Goal: Communication & Community: Answer question/provide support

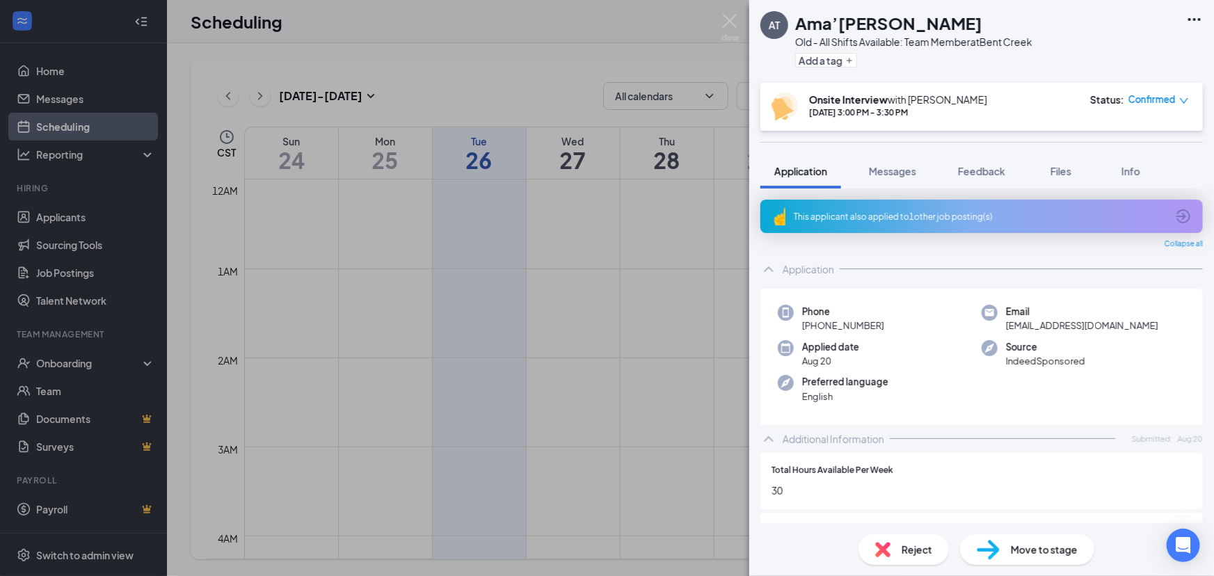
scroll to position [683, 0]
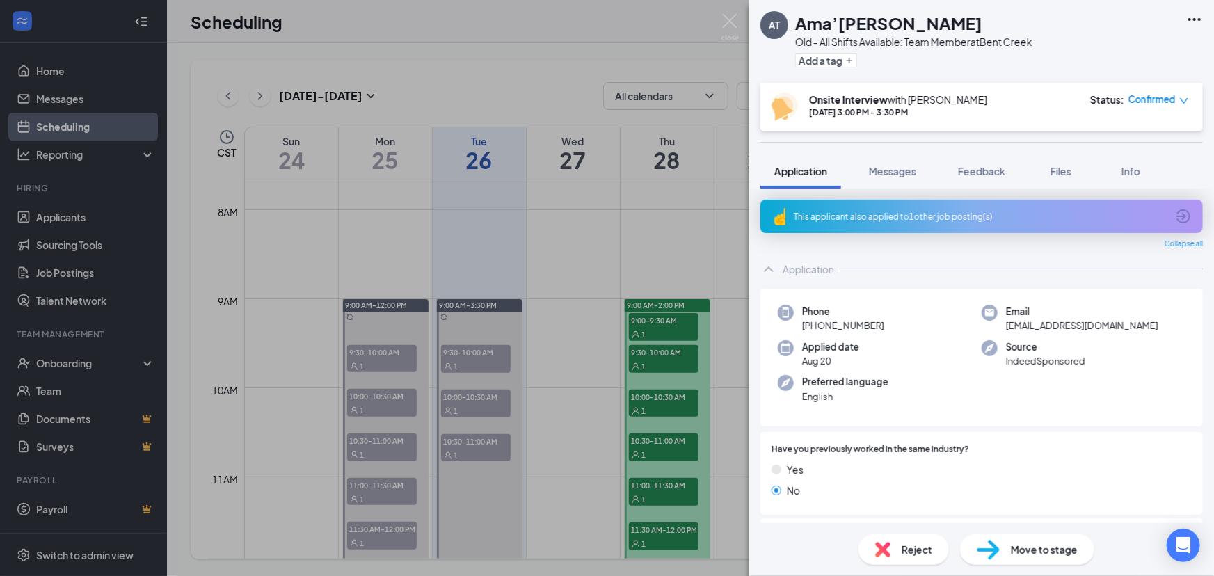
drag, startPoint x: 548, startPoint y: 255, endPoint x: 551, endPoint y: 207, distance: 48.8
click at [550, 251] on div "AT Ama’[PERSON_NAME] Old - All Shifts Available: Team Member at [GEOGRAPHIC_DAT…" at bounding box center [607, 288] width 1214 height 576
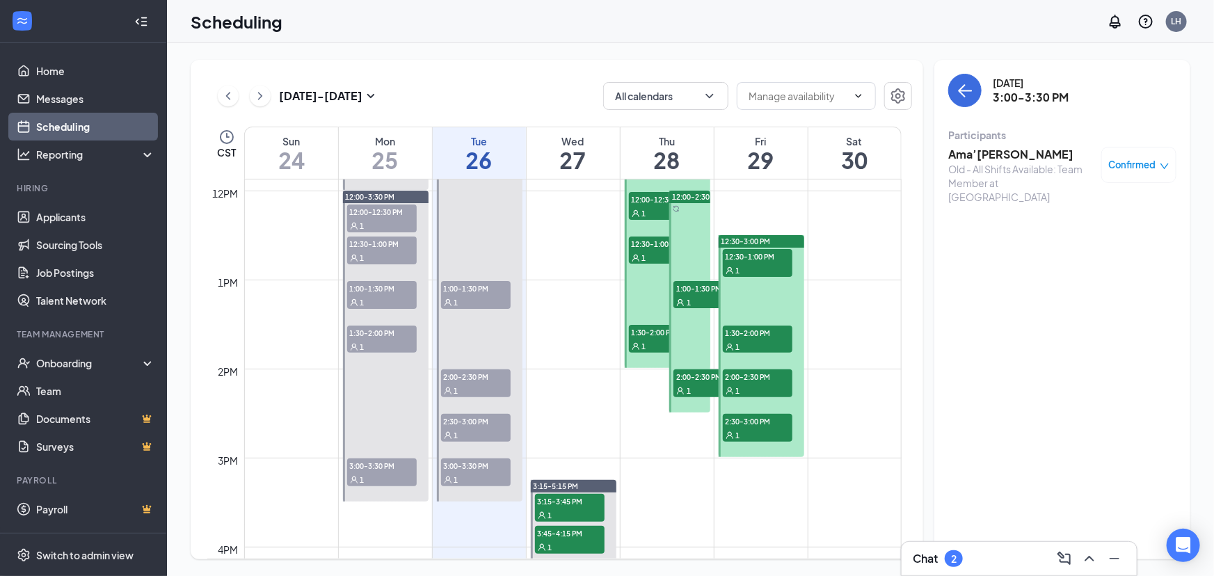
scroll to position [1063, 0]
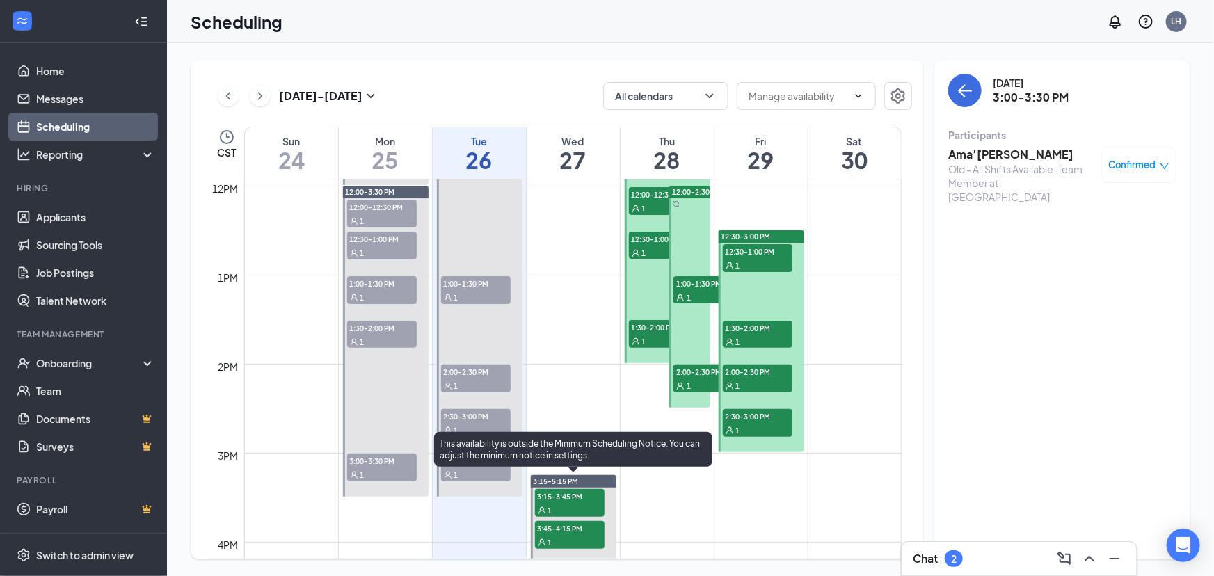
click at [473, 470] on div "This availability is outside the Minimum Scheduling Notice. You can adjust the …" at bounding box center [573, 452] width 278 height 40
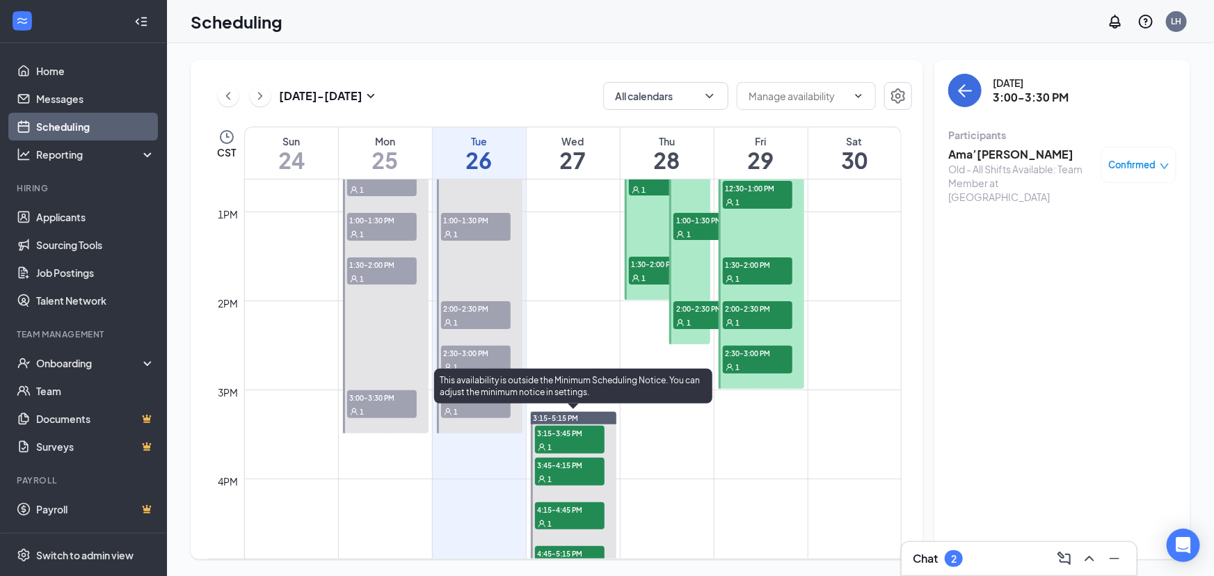
click at [579, 459] on span "3:45-4:15 PM" at bounding box center [570, 465] width 70 height 14
click at [564, 430] on span "3:15-3:45 PM" at bounding box center [570, 433] width 70 height 14
click at [585, 462] on span "3:45-4:15 PM" at bounding box center [570, 465] width 70 height 14
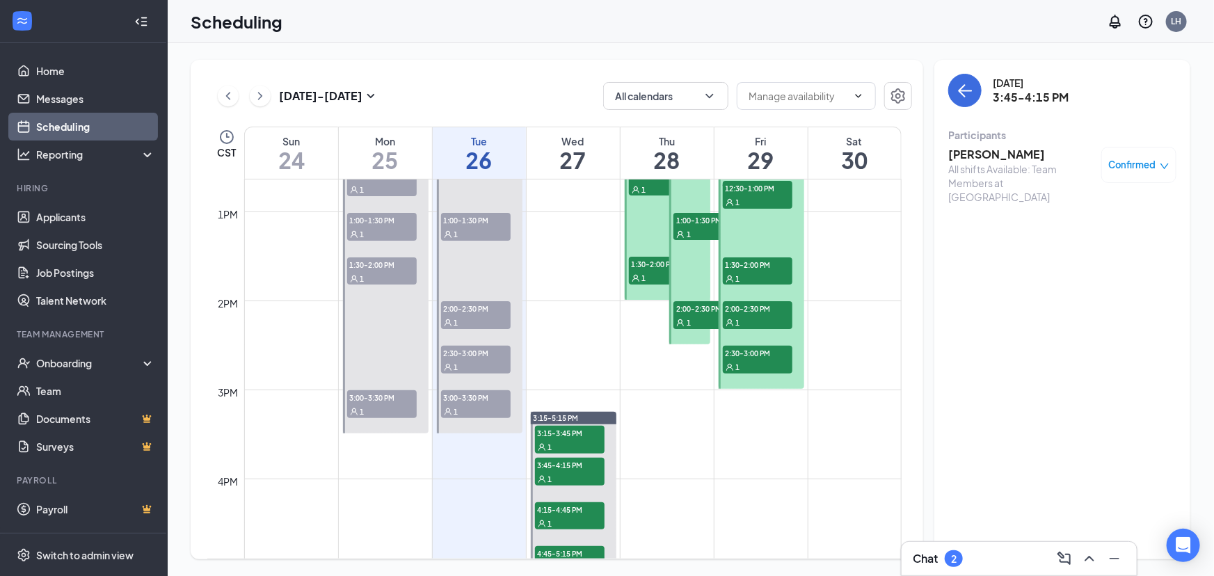
click at [1002, 159] on h3 "[PERSON_NAME]" at bounding box center [1022, 154] width 146 height 15
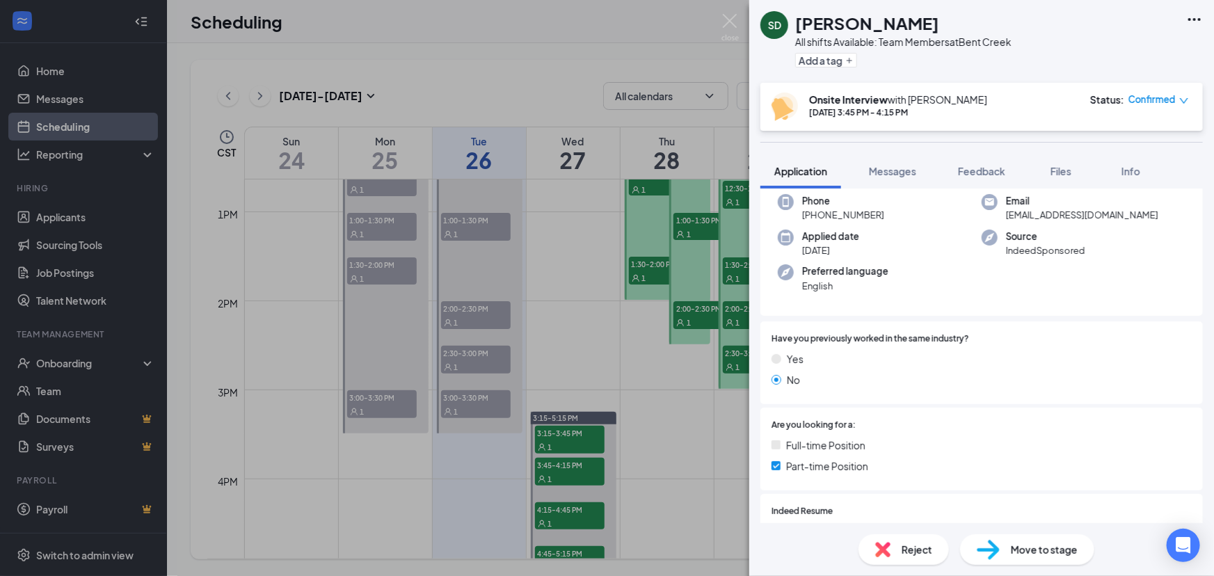
scroll to position [316, 0]
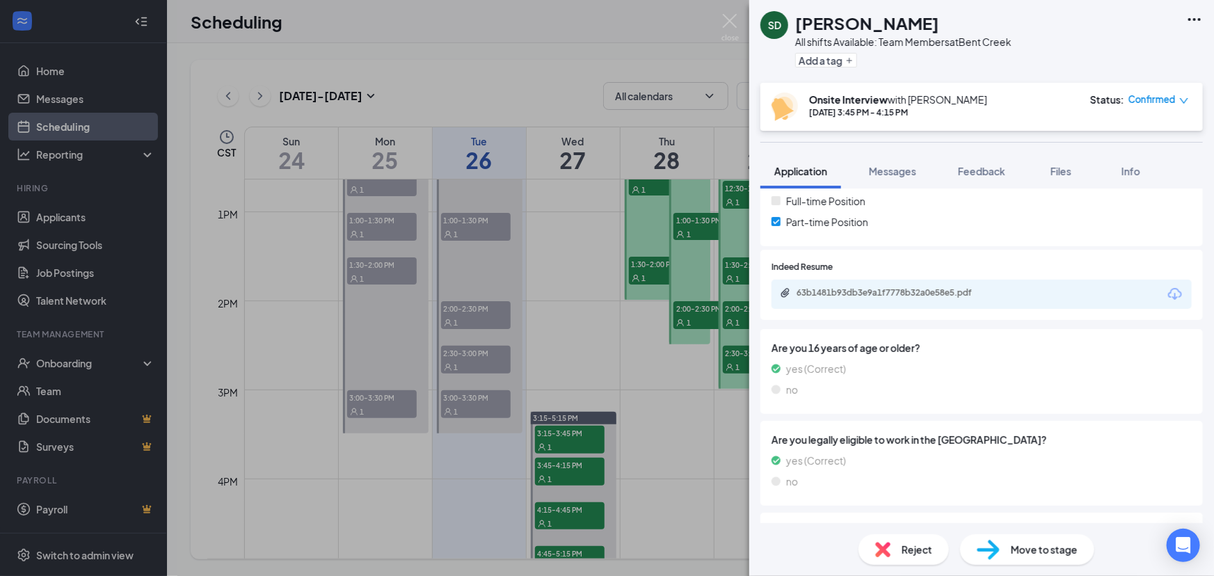
drag, startPoint x: 916, startPoint y: 354, endPoint x: 916, endPoint y: 339, distance: 15.3
click at [916, 326] on div "Indeed Resume 63b1481b93db3e9a1f7778b32a0e58e5.pdf" at bounding box center [982, 288] width 443 height 76
click at [916, 301] on div "63b1481b93db3e9a1f7778b32a0e58e5.pdf" at bounding box center [892, 293] width 225 height 13
click at [578, 443] on div "SD [PERSON_NAME] All shifts Available: Team Members at [GEOGRAPHIC_DATA] Add a …" at bounding box center [607, 288] width 1214 height 576
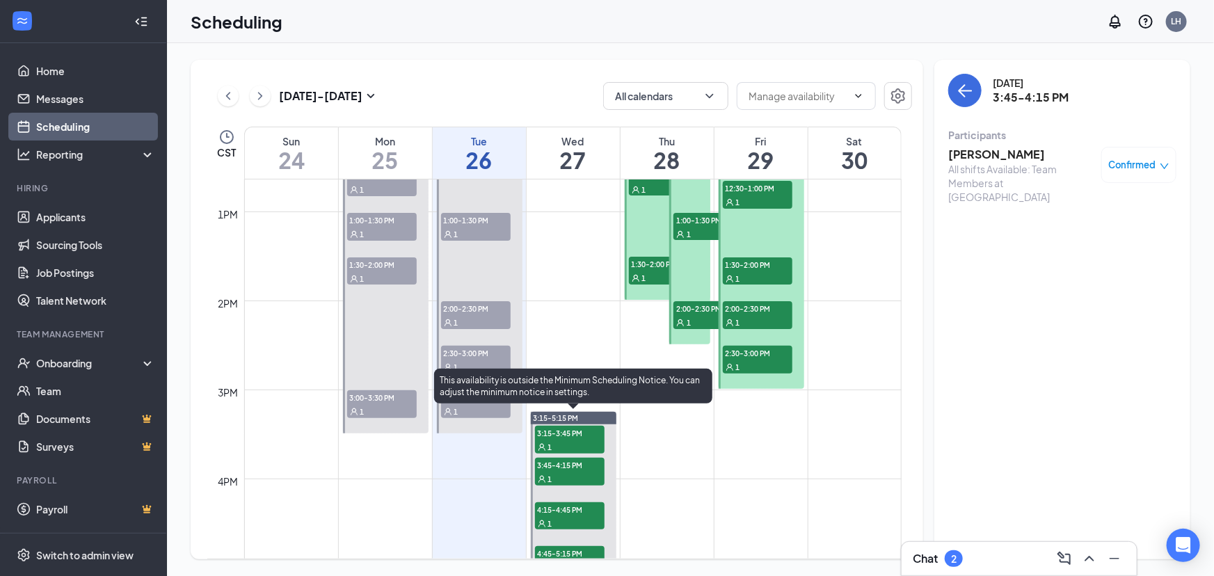
click at [570, 516] on span "4:15-4:45 PM" at bounding box center [570, 509] width 70 height 14
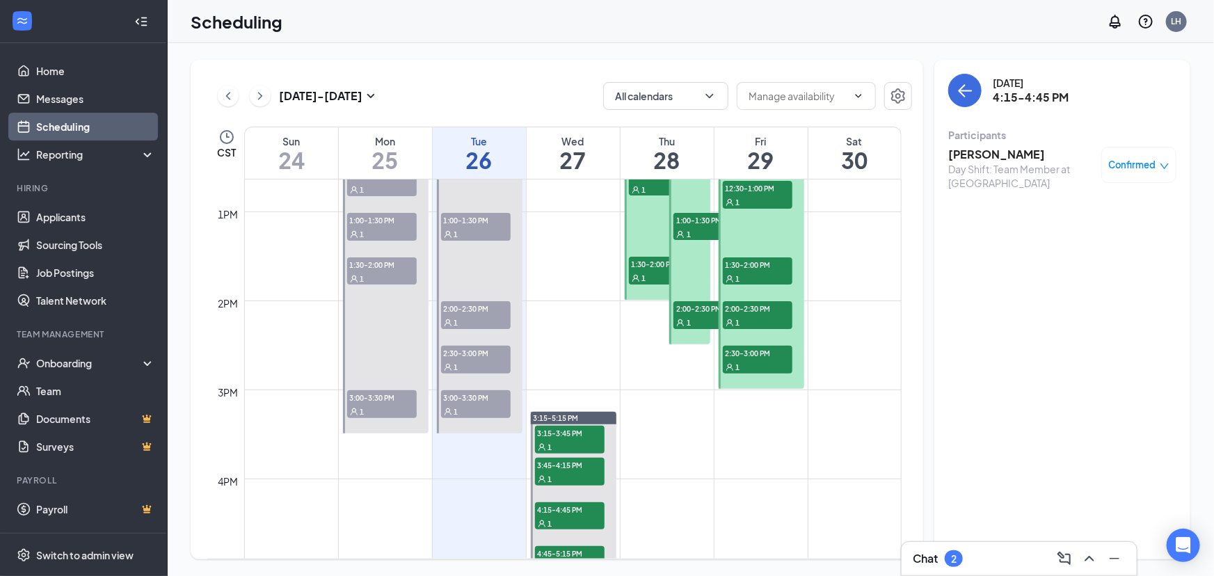
click at [1024, 160] on h3 "[PERSON_NAME]" at bounding box center [1022, 154] width 146 height 15
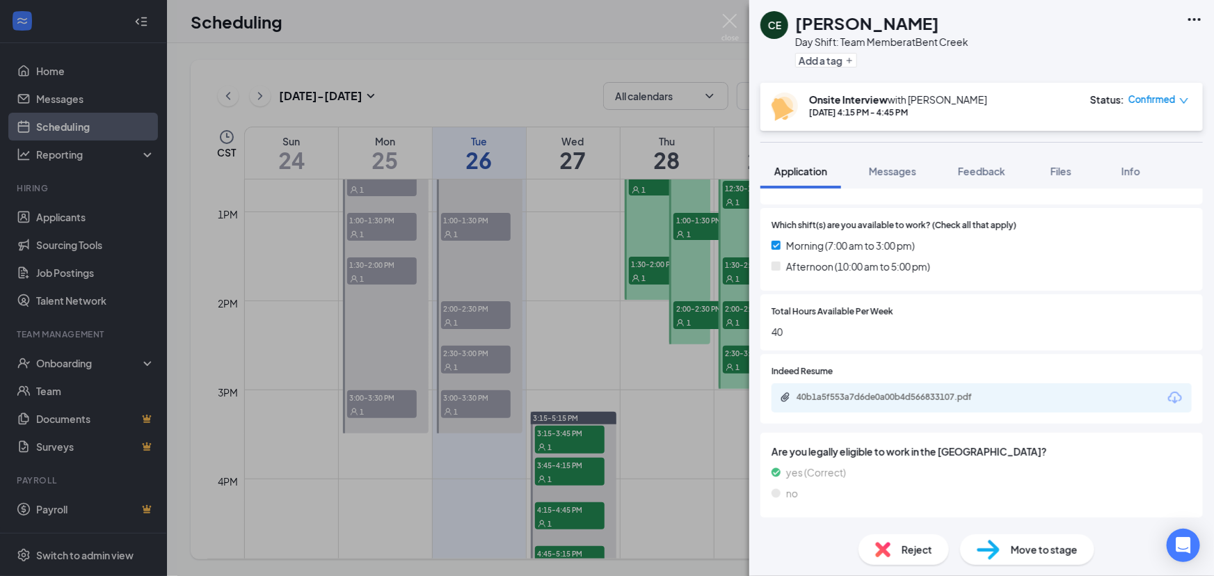
scroll to position [379, 0]
click at [866, 405] on div "40b1a5f553a7d6de0a00b4d566833107.pdf" at bounding box center [894, 399] width 195 height 11
click at [709, 363] on div "CE [PERSON_NAME] Day Shift: Team Member at [GEOGRAPHIC_DATA] Add a tag Onsite I…" at bounding box center [607, 288] width 1214 height 576
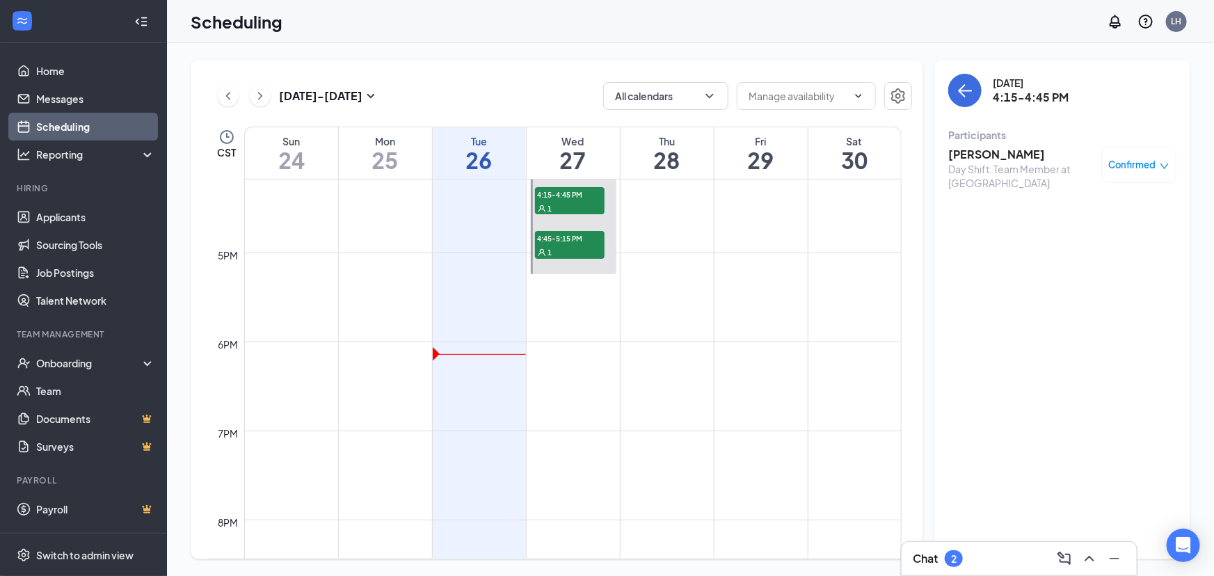
scroll to position [1379, 0]
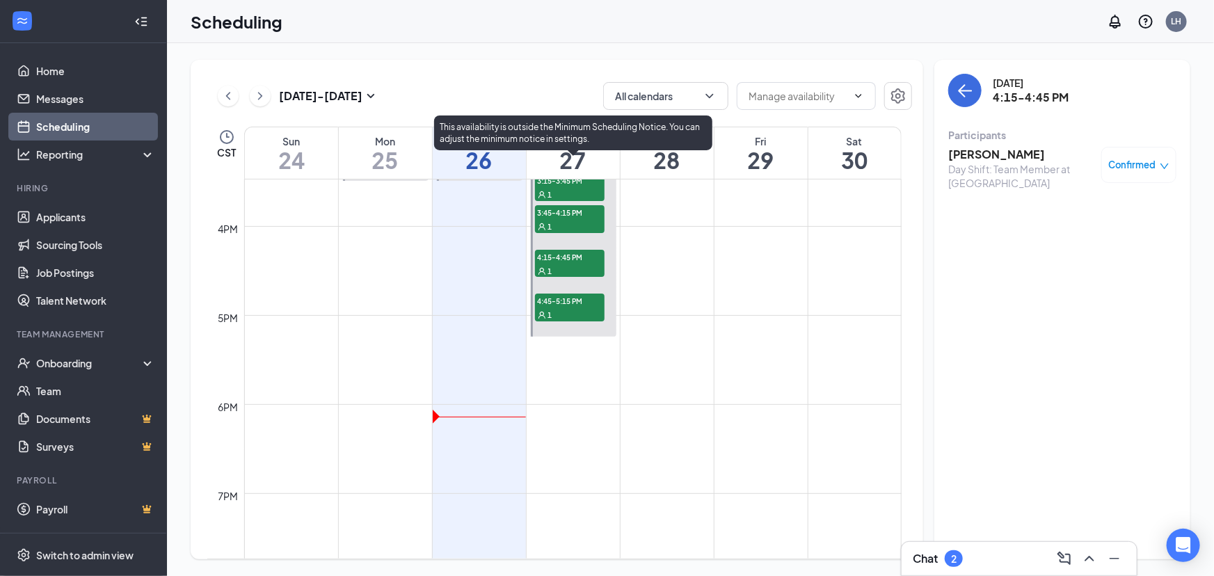
click at [594, 301] on span "4:45-5:15 PM" at bounding box center [570, 301] width 70 height 14
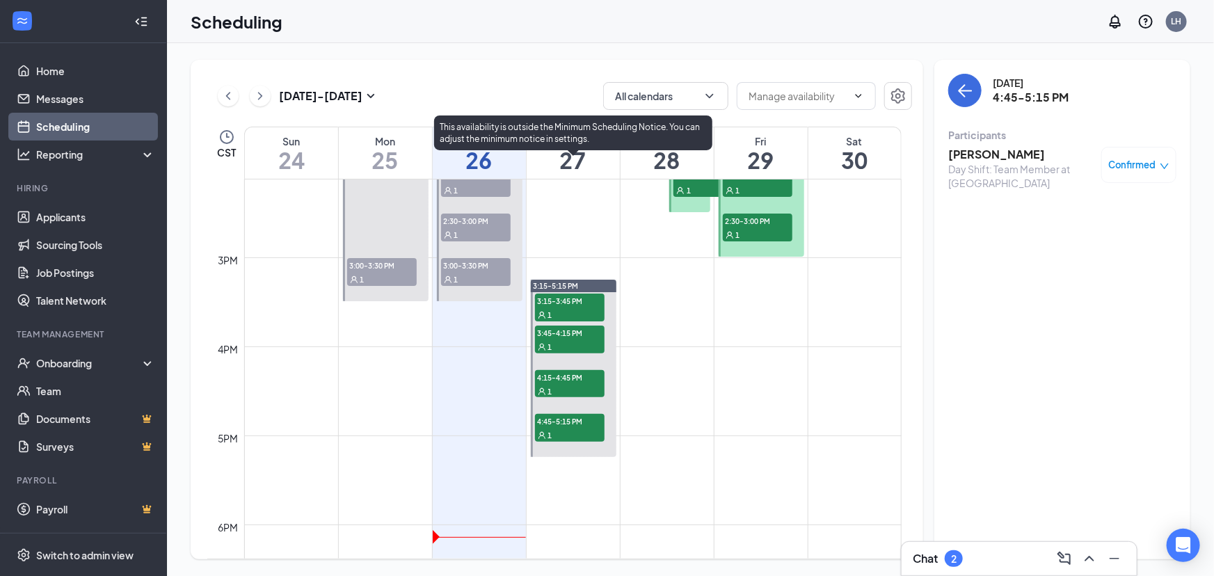
scroll to position [1253, 0]
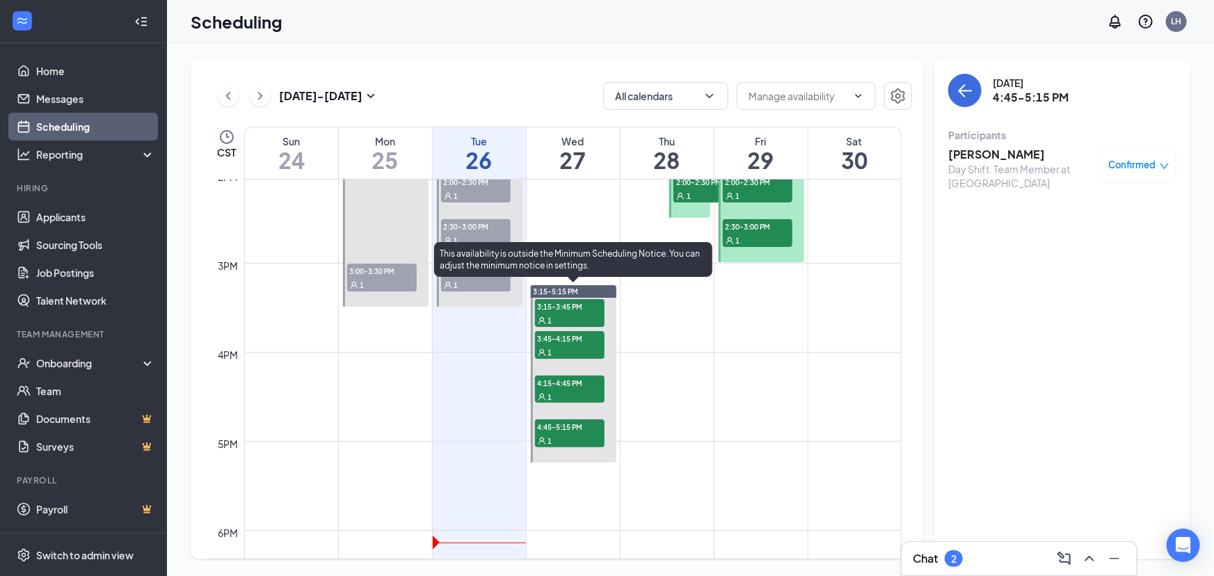
click at [569, 308] on span "3:15-3:45 PM" at bounding box center [570, 306] width 70 height 14
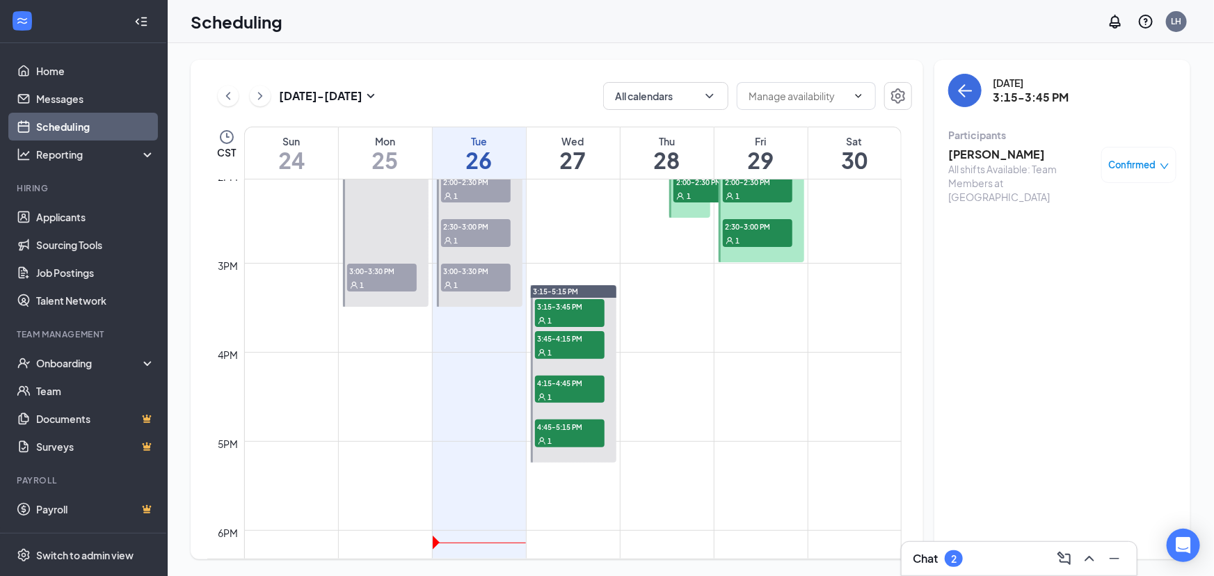
drag, startPoint x: 1002, startPoint y: 142, endPoint x: 999, endPoint y: 150, distance: 9.0
click at [1001, 143] on div "[PERSON_NAME] All shifts Available: Team Members at [GEOGRAPHIC_DATA] Confirmed" at bounding box center [1063, 175] width 228 height 67
click at [998, 152] on h3 "[PERSON_NAME]" at bounding box center [1022, 154] width 146 height 15
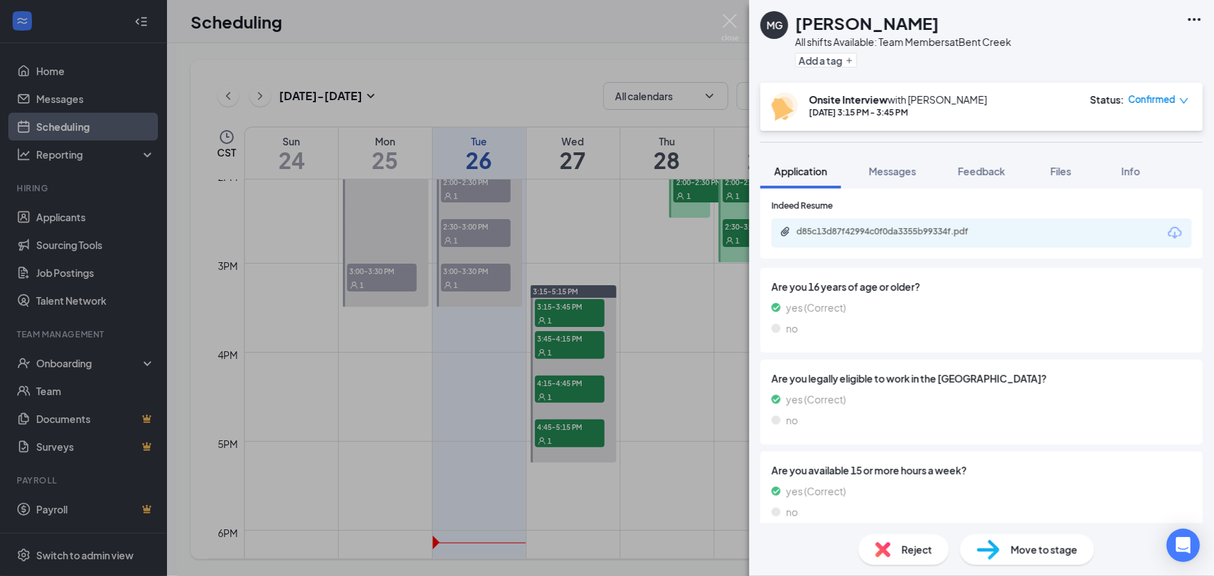
scroll to position [379, 0]
click at [961, 237] on div "d85c13d87f42994c0f0da3355b99334f.pdf" at bounding box center [870, 236] width 182 height 23
click at [970, 246] on div "d85c13d87f42994c0f0da3355b99334f.pdf" at bounding box center [982, 230] width 420 height 29
click at [972, 237] on div "d85c13d87f42994c0f0da3355b99334f.pdf" at bounding box center [892, 230] width 225 height 13
drag, startPoint x: 956, startPoint y: 14, endPoint x: 800, endPoint y: 22, distance: 156.1
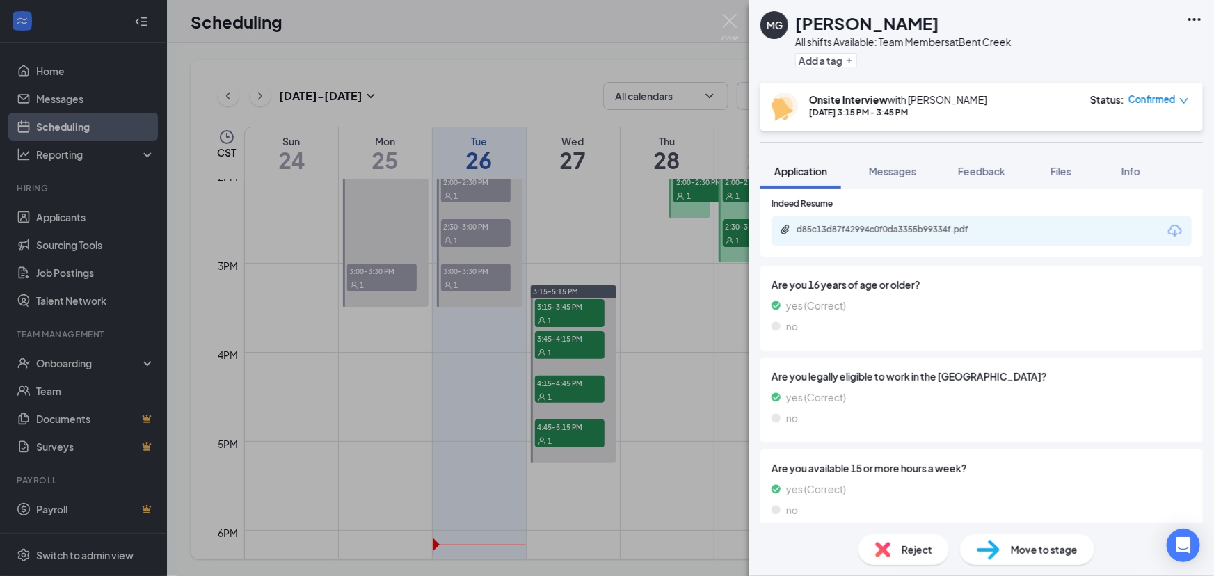
click at [787, 27] on div "MG [PERSON_NAME] All shifts Available: Team Members at [GEOGRAPHIC_DATA] Add a …" at bounding box center [886, 41] width 251 height 61
drag, startPoint x: 653, startPoint y: 489, endPoint x: 635, endPoint y: 452, distance: 41.7
click at [641, 463] on div "MG [PERSON_NAME] All shifts Available: Team Members at [GEOGRAPHIC_DATA] Add a …" at bounding box center [607, 288] width 1214 height 576
click at [544, 335] on div "MG [PERSON_NAME] All shifts Available: Team Members at [GEOGRAPHIC_DATA] Add a …" at bounding box center [607, 288] width 1214 height 576
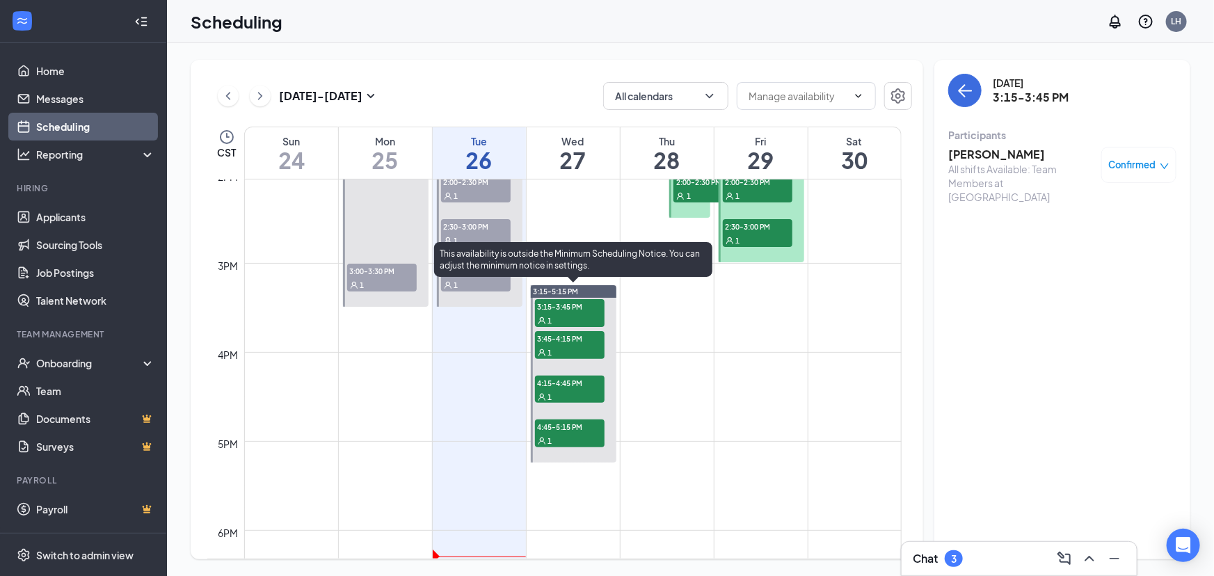
click at [544, 335] on span "3:45-4:15 PM" at bounding box center [570, 338] width 70 height 14
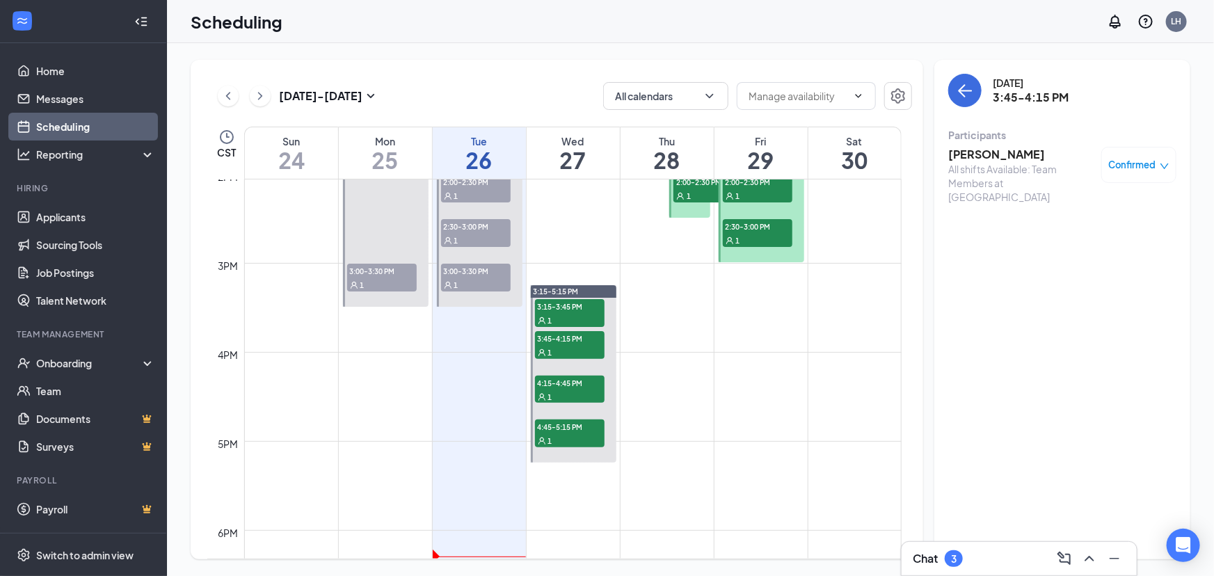
click at [995, 153] on h3 "[PERSON_NAME]" at bounding box center [1022, 154] width 146 height 15
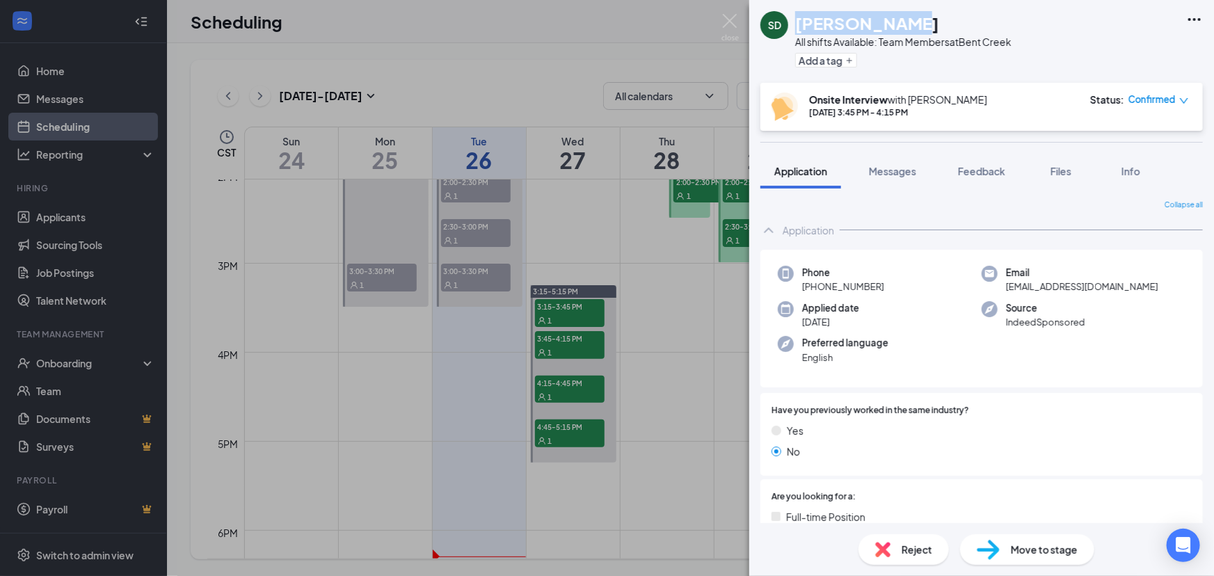
drag, startPoint x: 882, startPoint y: 26, endPoint x: 786, endPoint y: 33, distance: 97.0
click at [786, 33] on div "SD [PERSON_NAME] All shifts Available: Team Members at [GEOGRAPHIC_DATA] Add a …" at bounding box center [886, 41] width 251 height 61
drag, startPoint x: 665, startPoint y: 432, endPoint x: 612, endPoint y: 392, distance: 67.1
click at [665, 431] on div "SD [PERSON_NAME] All shifts Available: Team Members at [GEOGRAPHIC_DATA] Add a …" at bounding box center [607, 288] width 1214 height 576
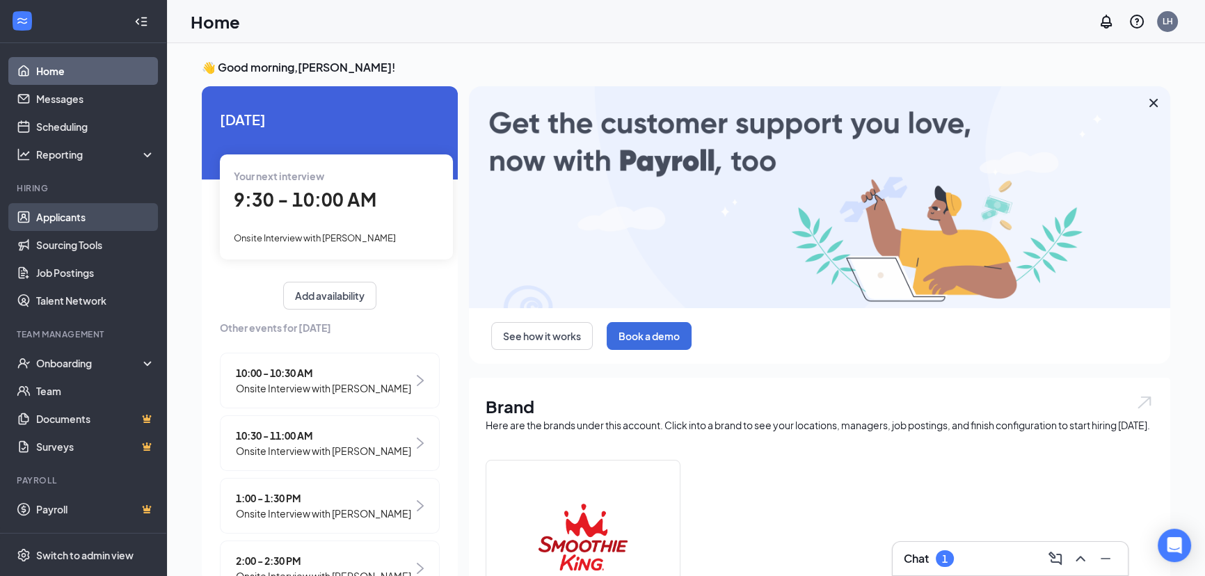
click at [87, 209] on link "Applicants" at bounding box center [95, 217] width 119 height 28
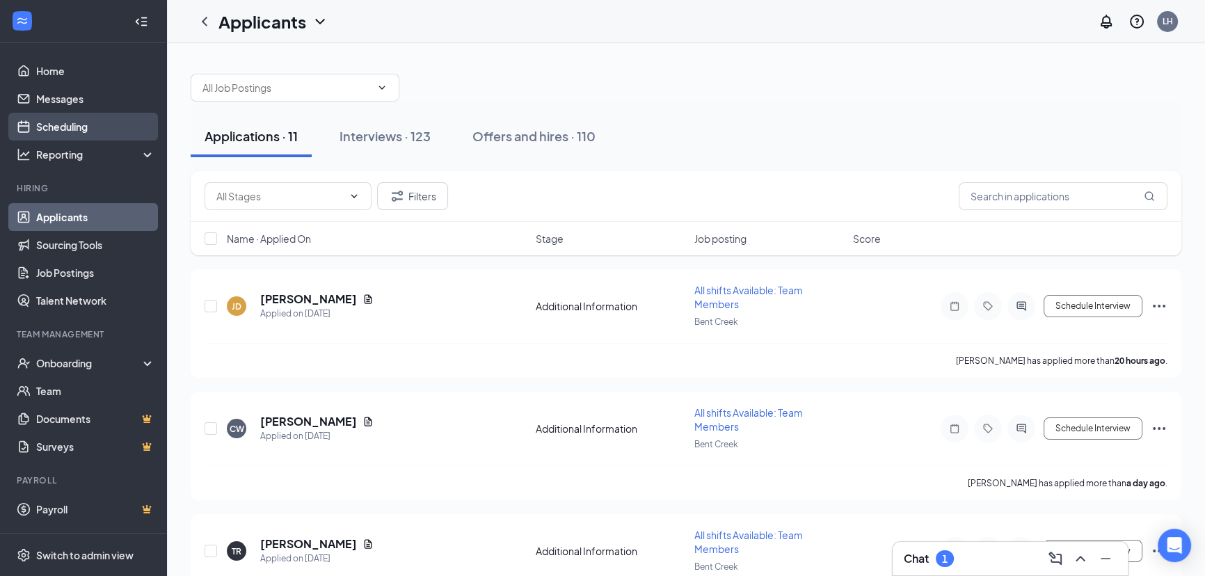
click at [59, 120] on link "Scheduling" at bounding box center [95, 127] width 119 height 28
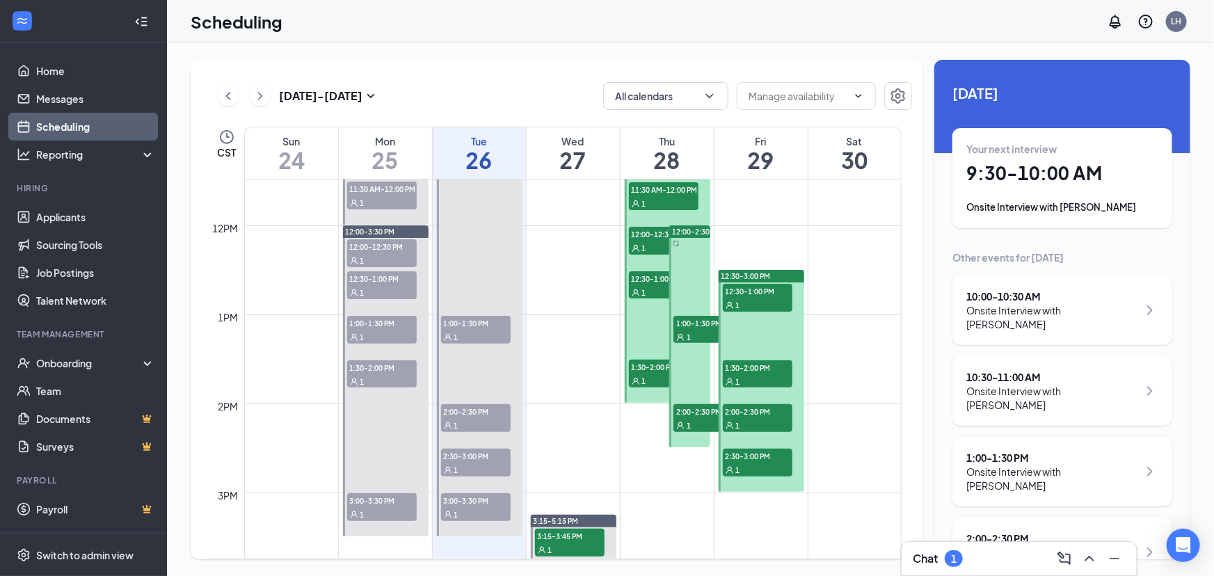
scroll to position [1253, 0]
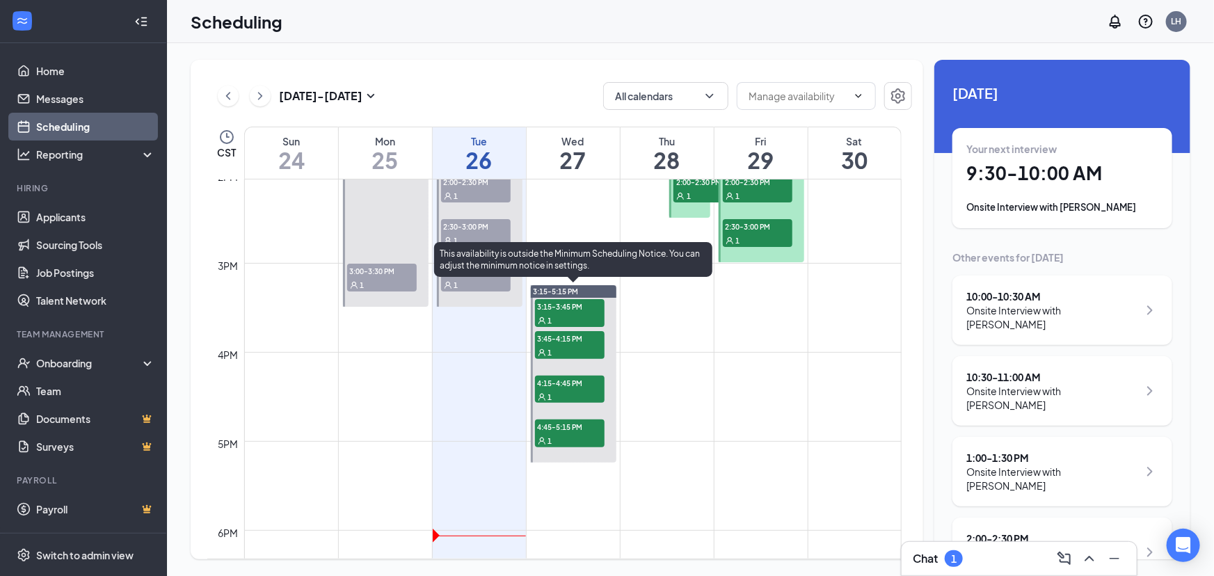
click at [578, 322] on div "1" at bounding box center [570, 320] width 70 height 14
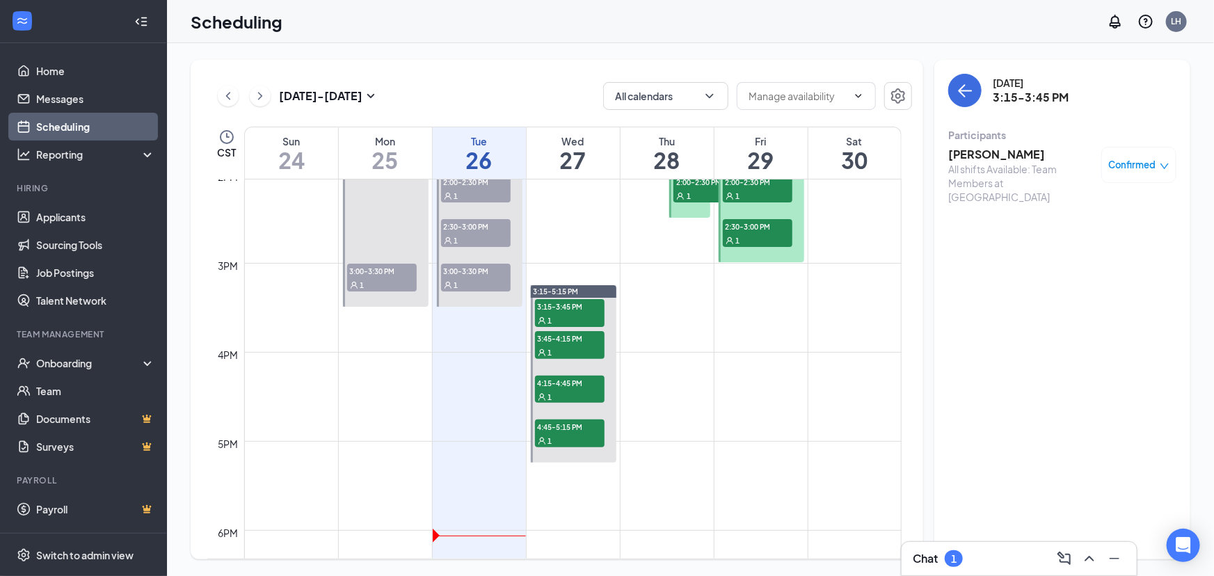
click at [992, 152] on h3 "[PERSON_NAME]" at bounding box center [1022, 154] width 146 height 15
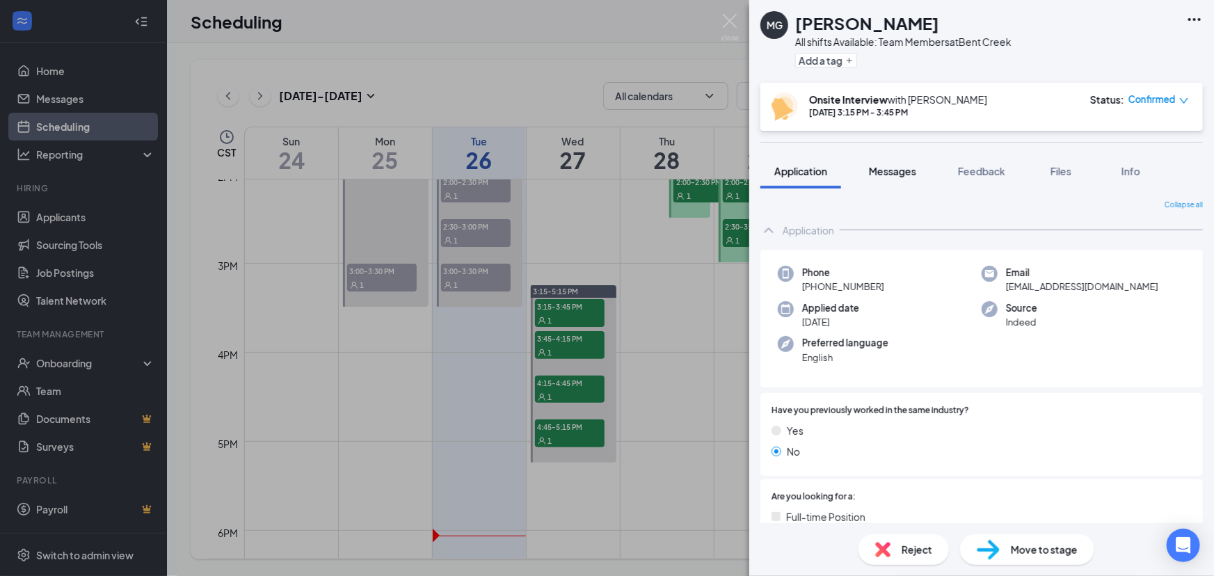
click at [900, 168] on span "Messages" at bounding box center [892, 171] width 47 height 13
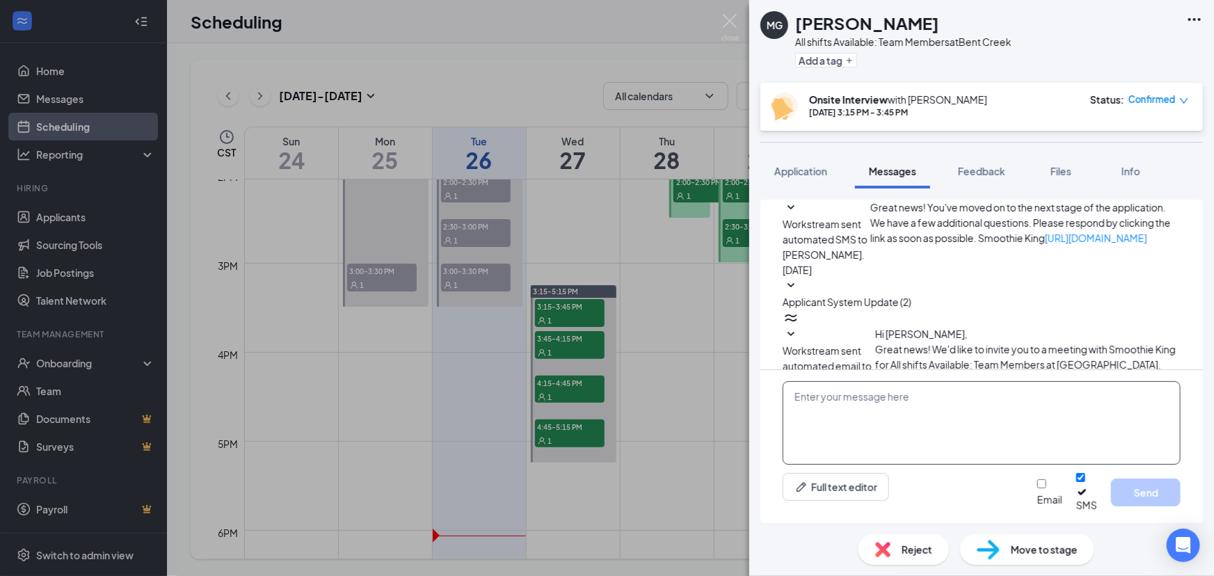
click at [891, 454] on textarea at bounding box center [982, 423] width 398 height 84
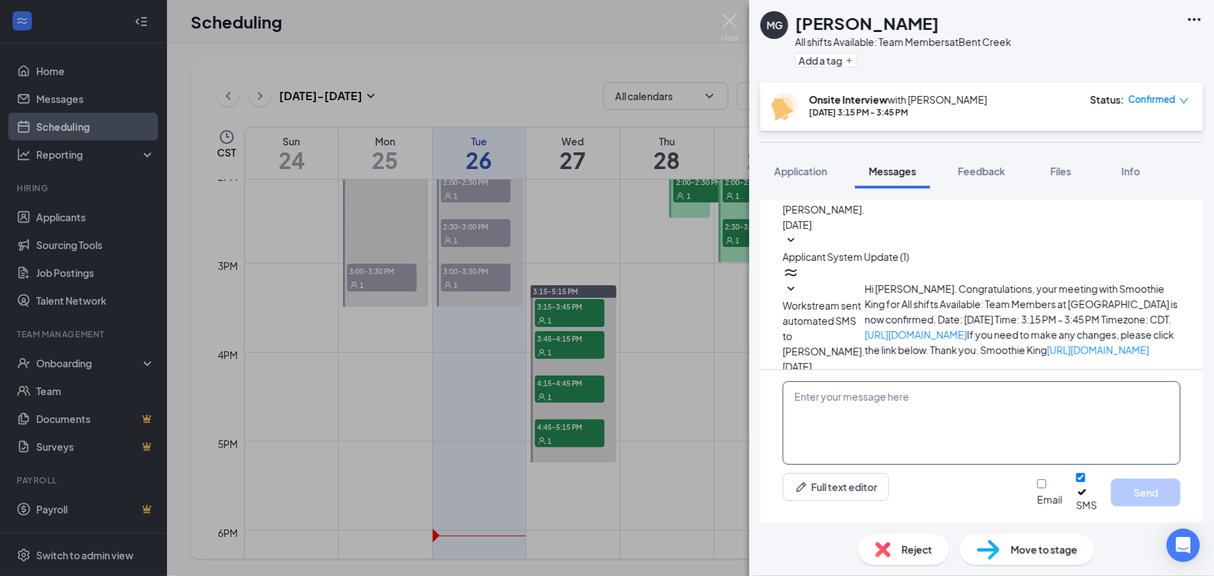
scroll to position [417, 0]
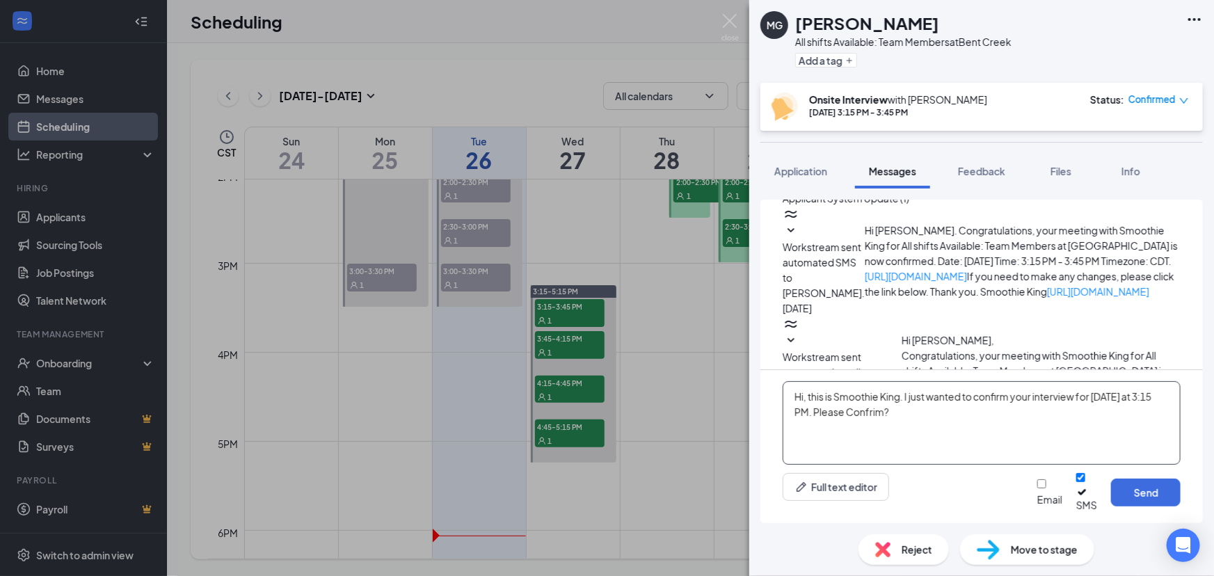
drag, startPoint x: 988, startPoint y: 452, endPoint x: 843, endPoint y: 407, distance: 152.3
click at [727, 374] on div "MG Mikala Godfrey All shifts Available: Team Members at Bent Creek Add a tag On…" at bounding box center [607, 288] width 1214 height 576
click at [1055, 455] on textarea "Hi, this is Smoothie King. I just wanted to confirm your interview for tomorrow…" at bounding box center [982, 423] width 398 height 84
type textarea "Hi, this is Smoothie King. I just wanted to confirm your interview for tomorrow…"
click at [1148, 491] on button "Send" at bounding box center [1146, 493] width 70 height 28
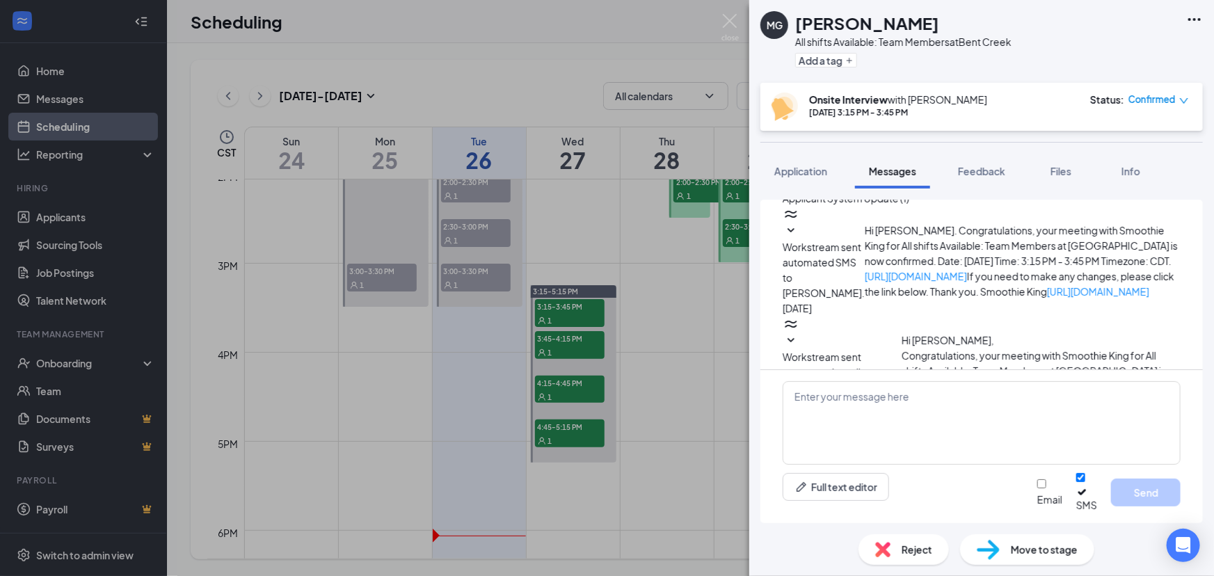
scroll to position [525, 0]
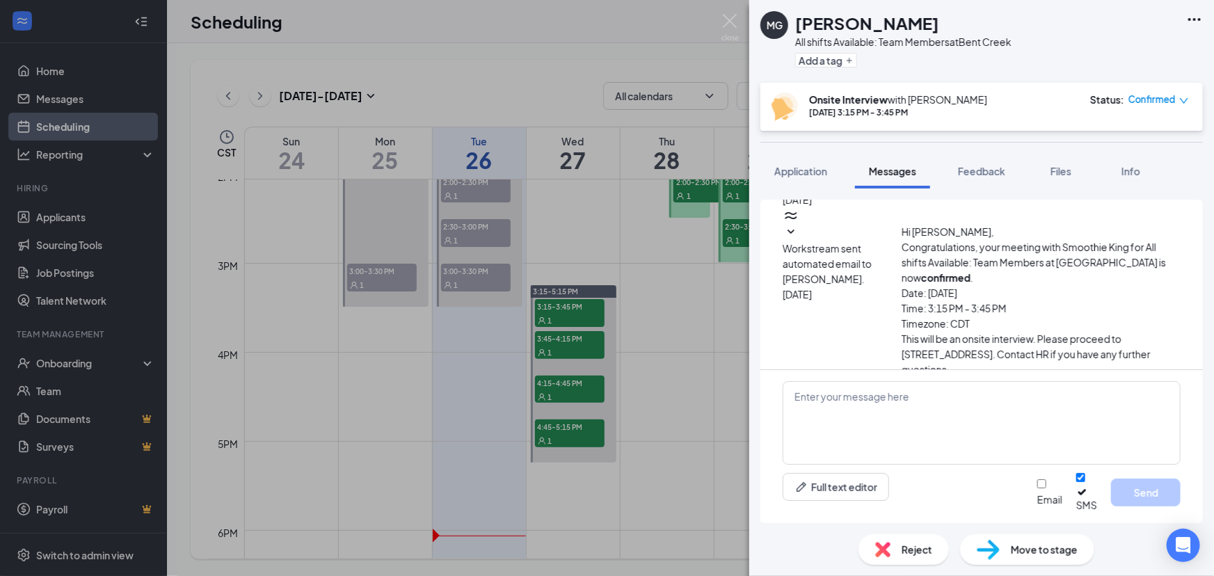
click at [550, 344] on div "MG Mikala Godfrey All shifts Available: Team Members at Bent Creek Add a tag On…" at bounding box center [607, 288] width 1214 height 576
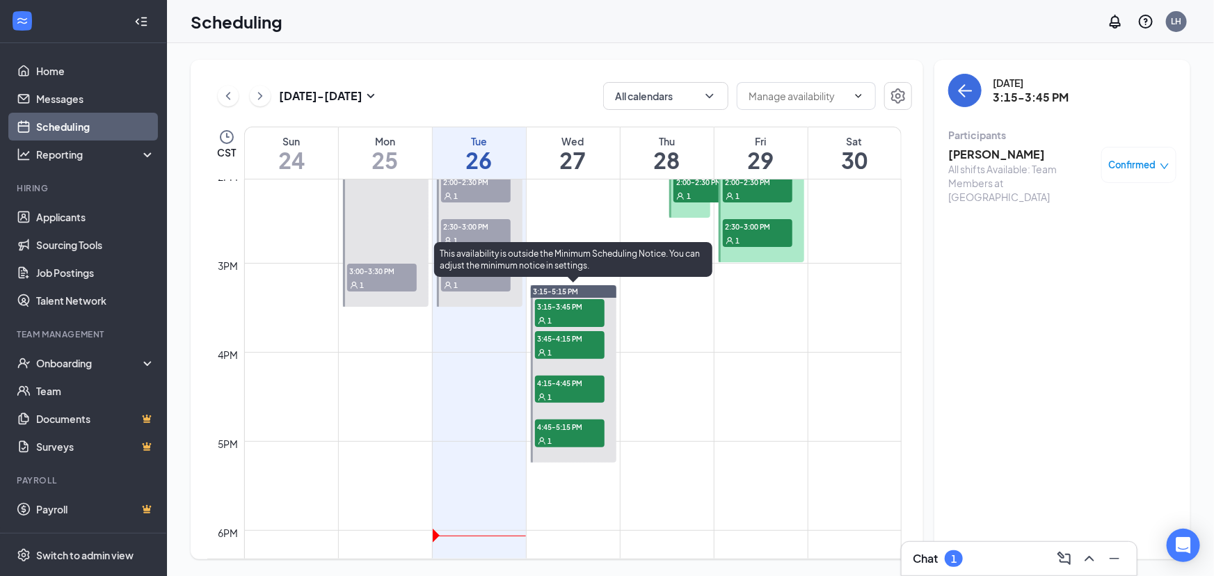
click at [550, 344] on span "3:45-4:15 PM" at bounding box center [570, 338] width 70 height 14
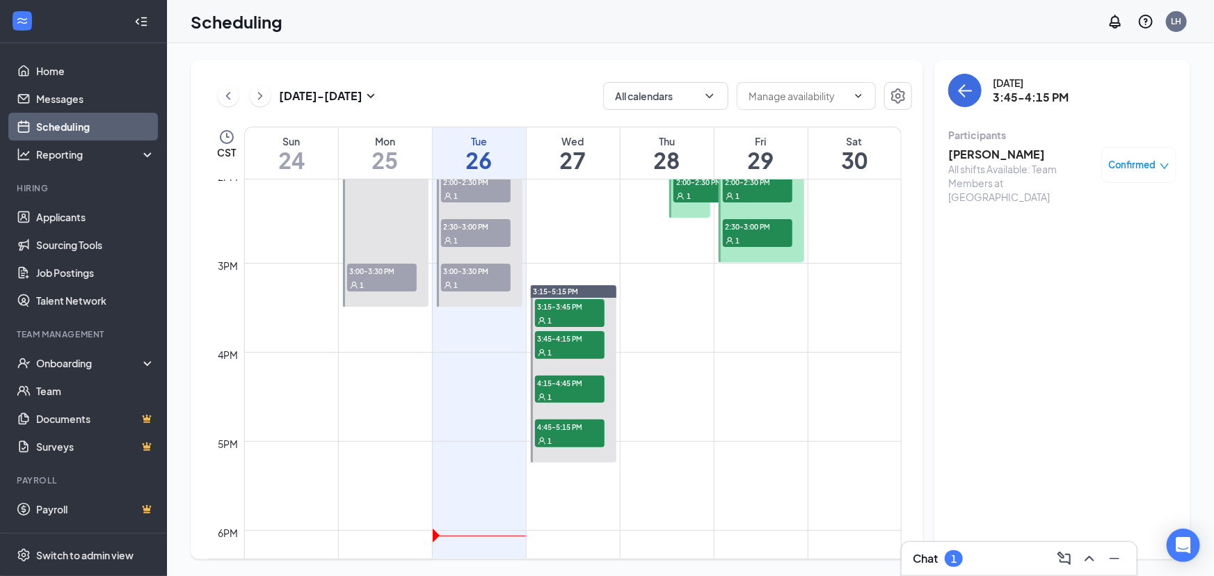
click at [1020, 148] on h3 "[PERSON_NAME]" at bounding box center [1022, 154] width 146 height 15
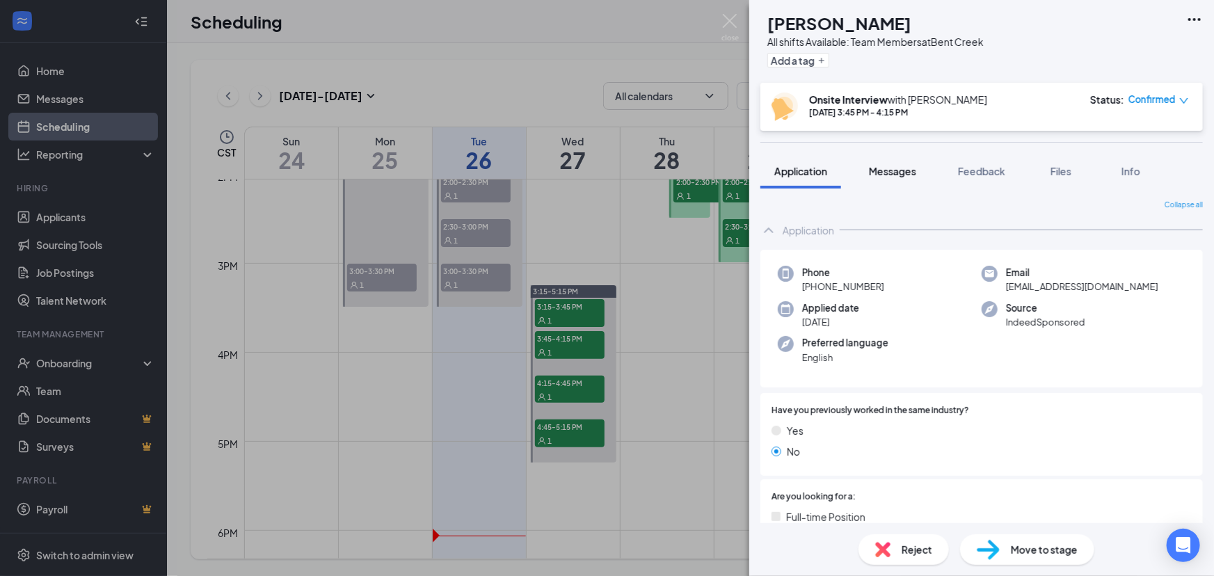
click at [916, 173] on span "Messages" at bounding box center [892, 171] width 47 height 13
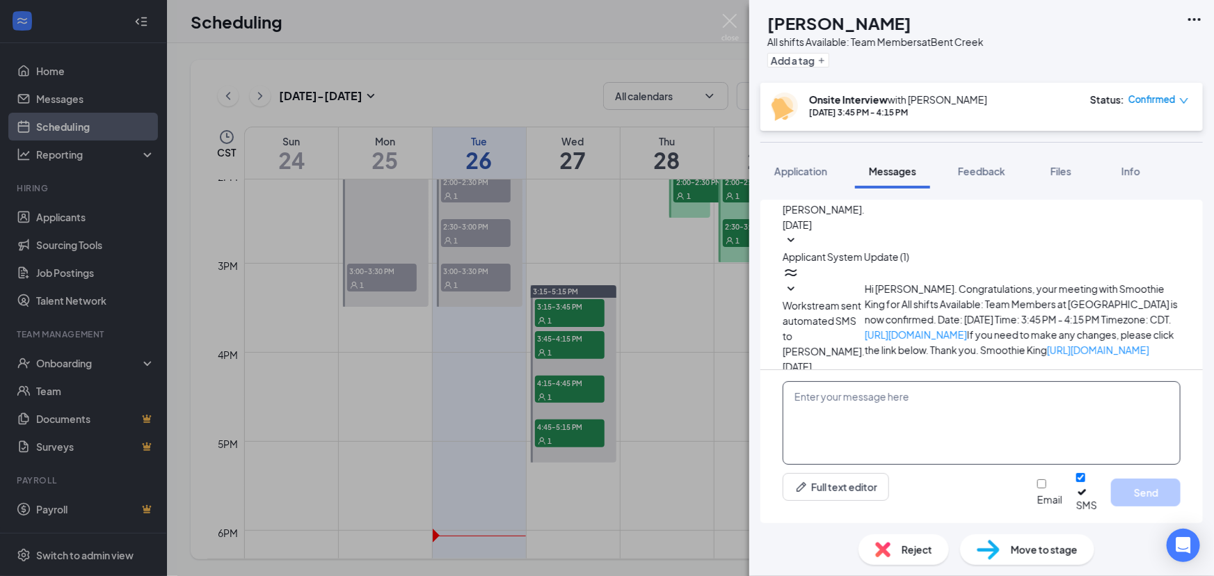
scroll to position [417, 0]
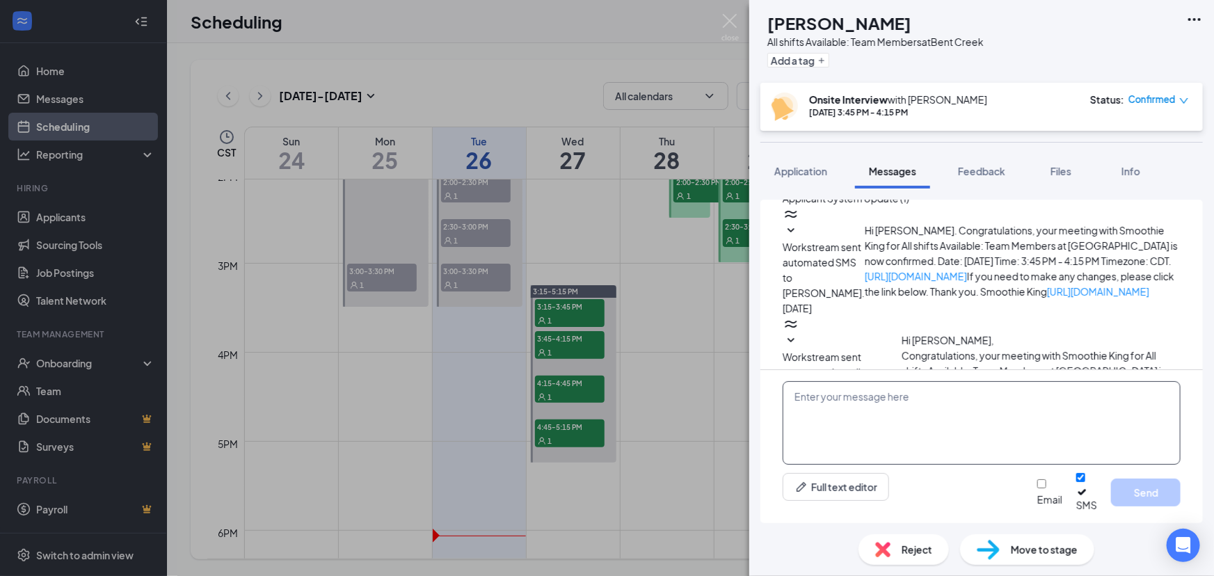
paste textarea "This arrived very quickly. It was a fantastic transaction. The seller was a ple…"
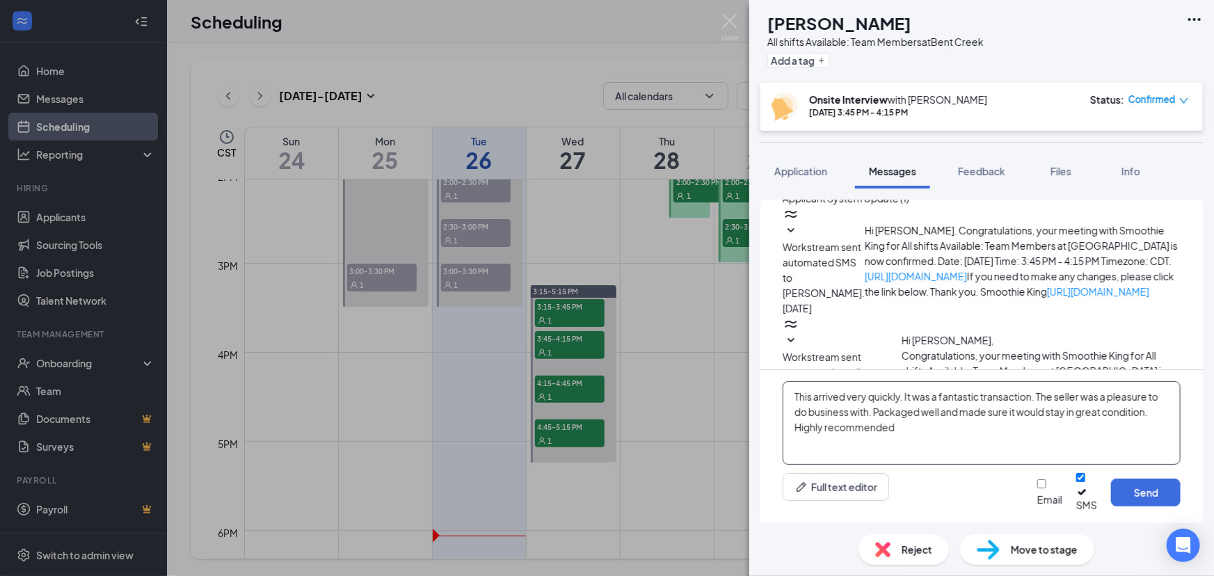
drag, startPoint x: 1006, startPoint y: 436, endPoint x: 978, endPoint y: 434, distance: 27.3
click at [978, 434] on textarea "This arrived very quickly. It was a fantastic transaction. The seller was a ple…" at bounding box center [982, 423] width 398 height 84
type textarea "This arrived very quickly. It was a fantastic transaction. The seller was a ple…"
click at [594, 337] on div "SD Samira Debro All shifts Available: Team Members at Bent Creek Add a tag Onsi…" at bounding box center [607, 288] width 1214 height 576
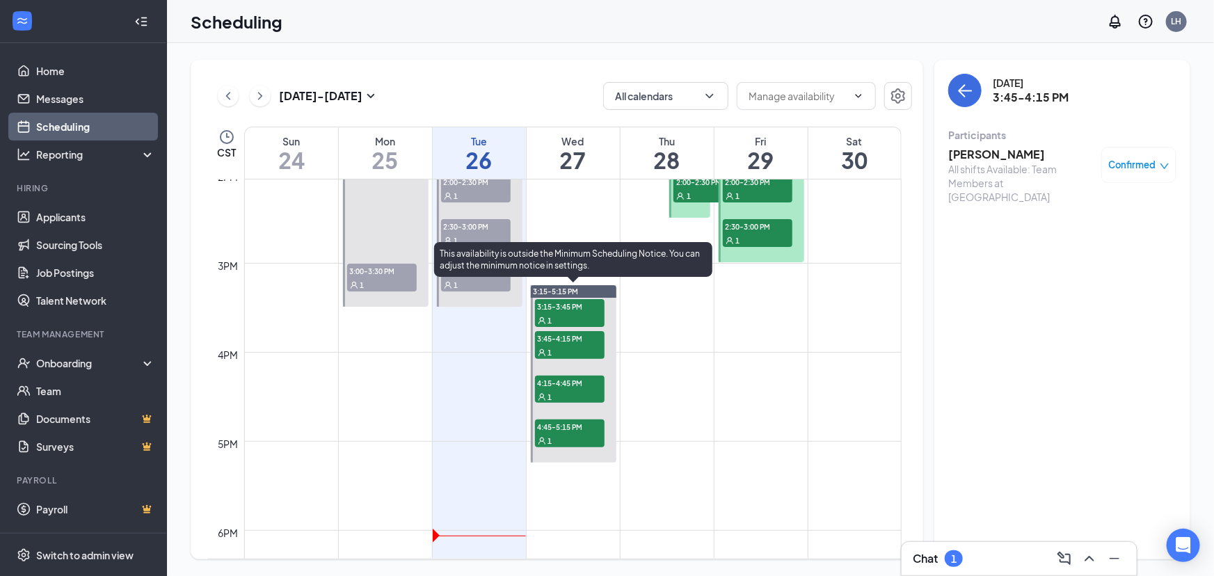
click at [585, 313] on span "3:15-3:45 PM" at bounding box center [570, 306] width 70 height 14
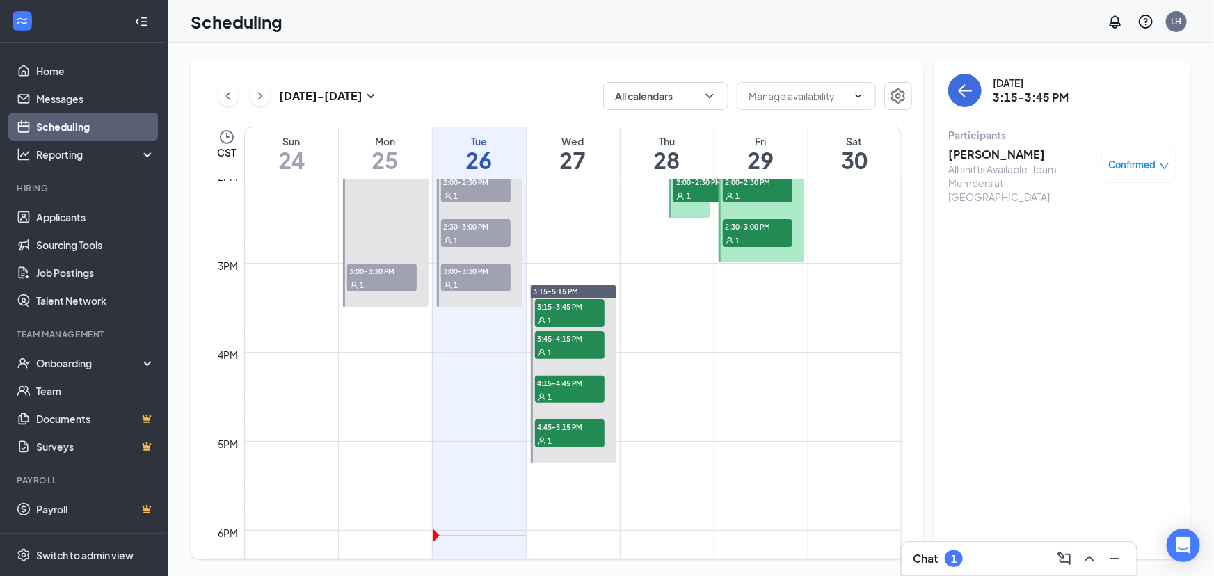
click at [1011, 154] on h3 "[PERSON_NAME]" at bounding box center [1022, 154] width 146 height 15
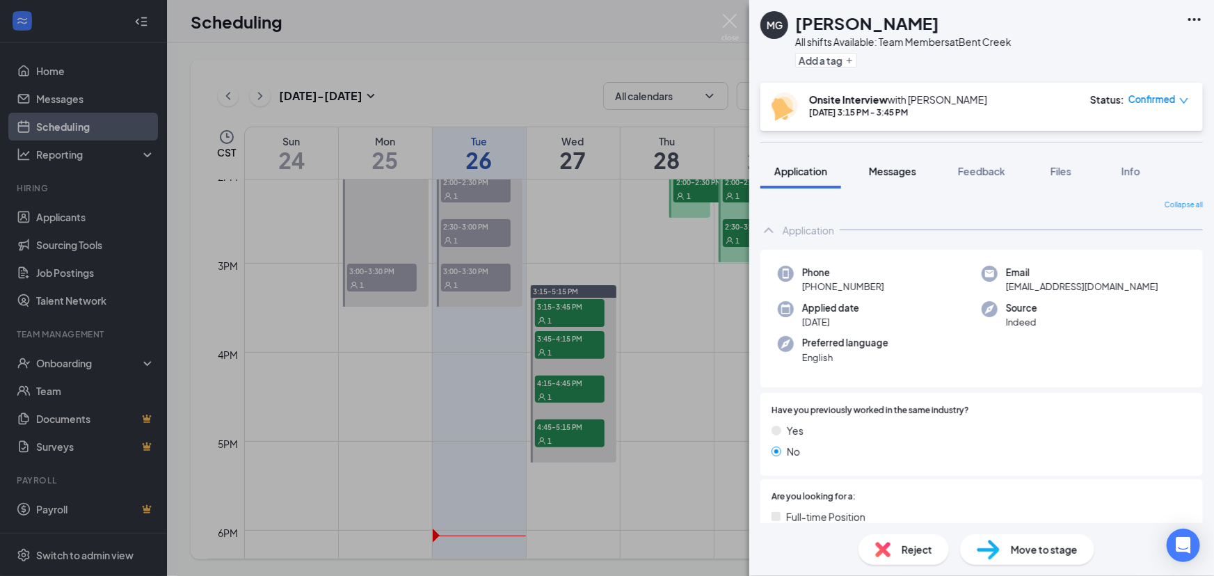
click at [896, 159] on button "Messages" at bounding box center [892, 171] width 75 height 35
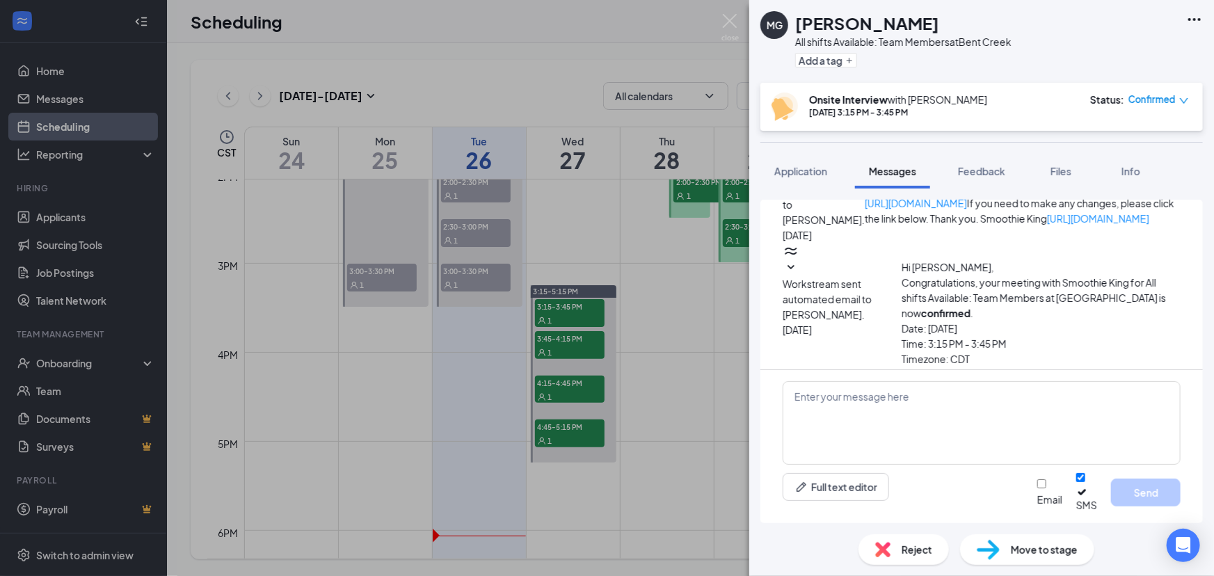
scroll to position [458, 0]
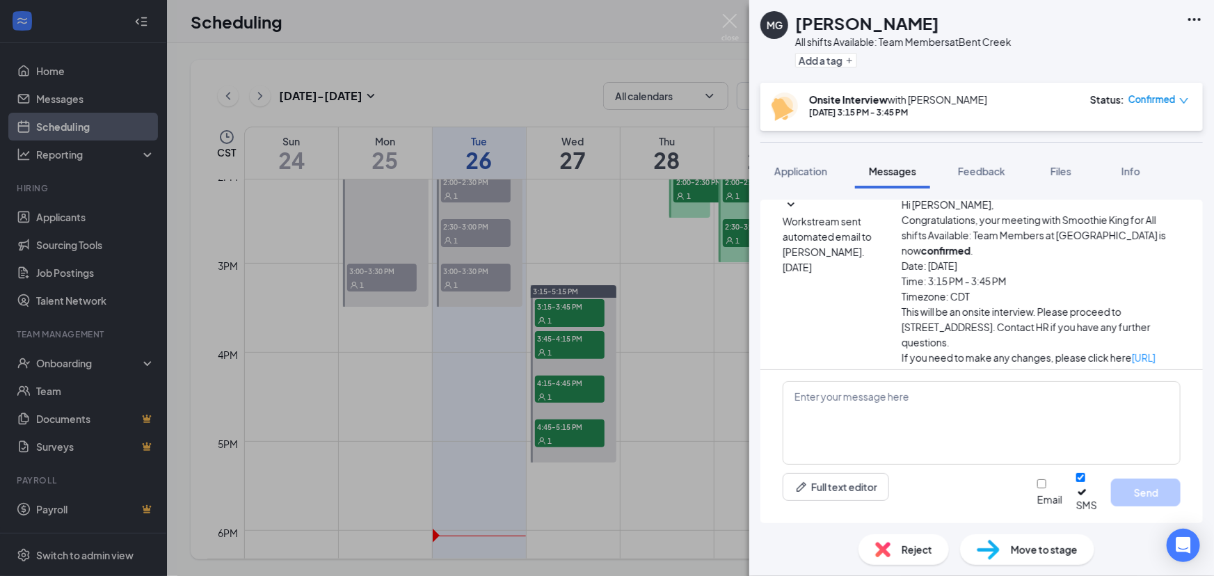
drag, startPoint x: 1115, startPoint y: 354, endPoint x: 836, endPoint y: 338, distance: 278.8
copy span "Hi, this is Smoothie King. I just wanted to confirm your interview for tomorrow…"
click at [592, 347] on div "MG Mikala Godfrey All shifts Available: Team Members at Bent Creek Add a tag On…" at bounding box center [607, 288] width 1214 height 576
click at [601, 340] on div "MG Mikala Godfrey All shifts Available: Team Members at Bent Creek Add a tag On…" at bounding box center [607, 288] width 1214 height 576
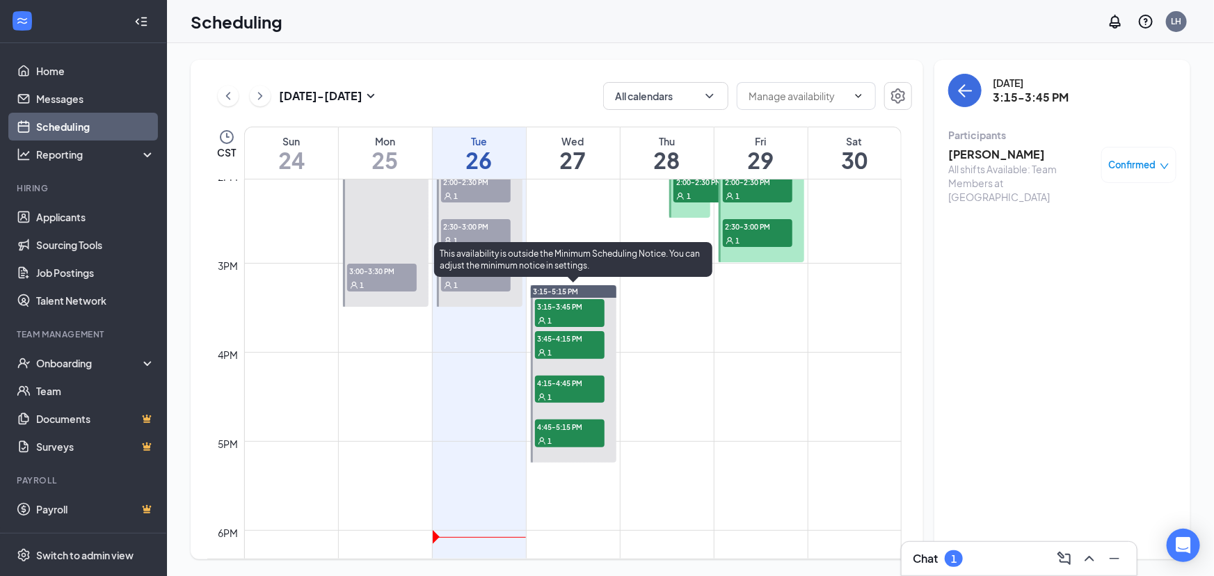
click at [590, 341] on span "3:45-4:15 PM" at bounding box center [570, 338] width 70 height 14
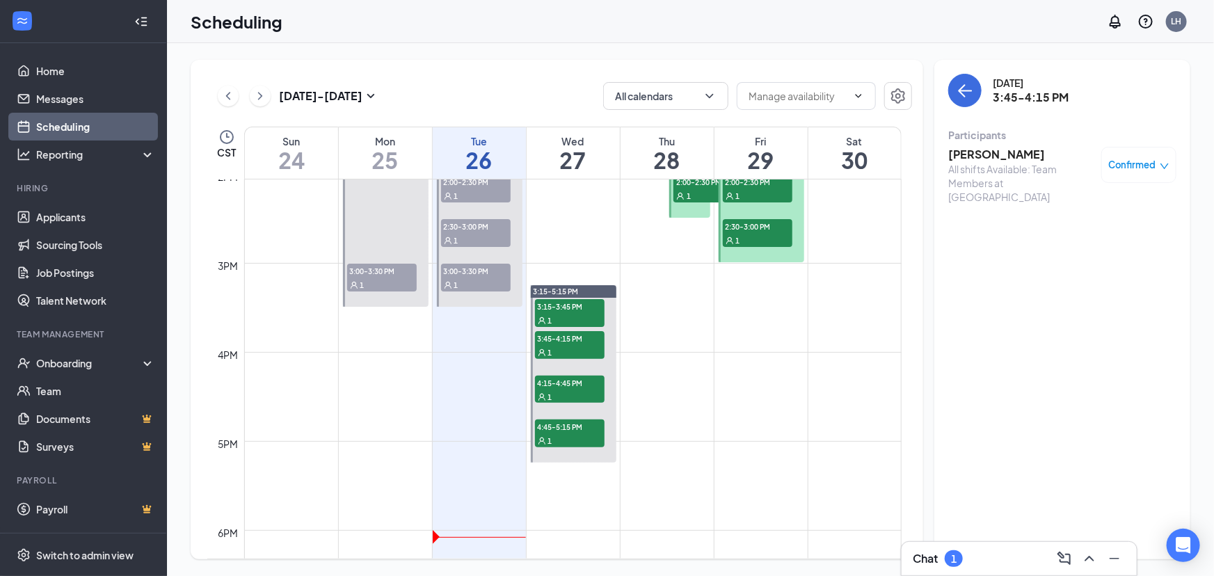
click at [995, 164] on div "All shifts Available: Team Members at [GEOGRAPHIC_DATA]" at bounding box center [1022, 183] width 146 height 42
click at [994, 154] on h3 "[PERSON_NAME]" at bounding box center [1022, 154] width 146 height 15
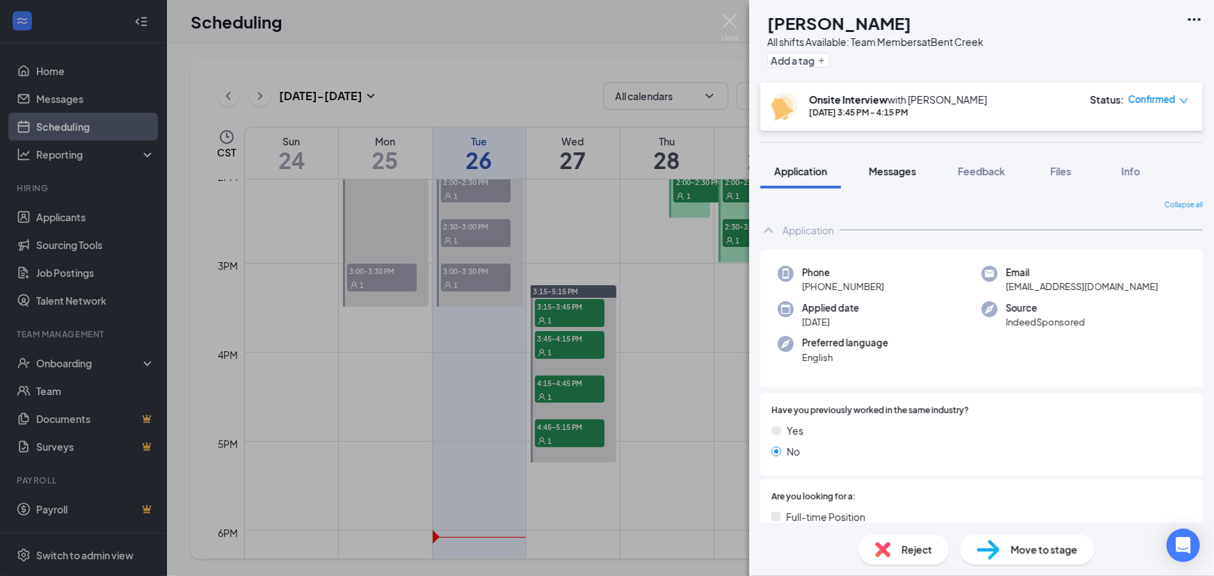
click at [901, 180] on button "Messages" at bounding box center [892, 171] width 75 height 35
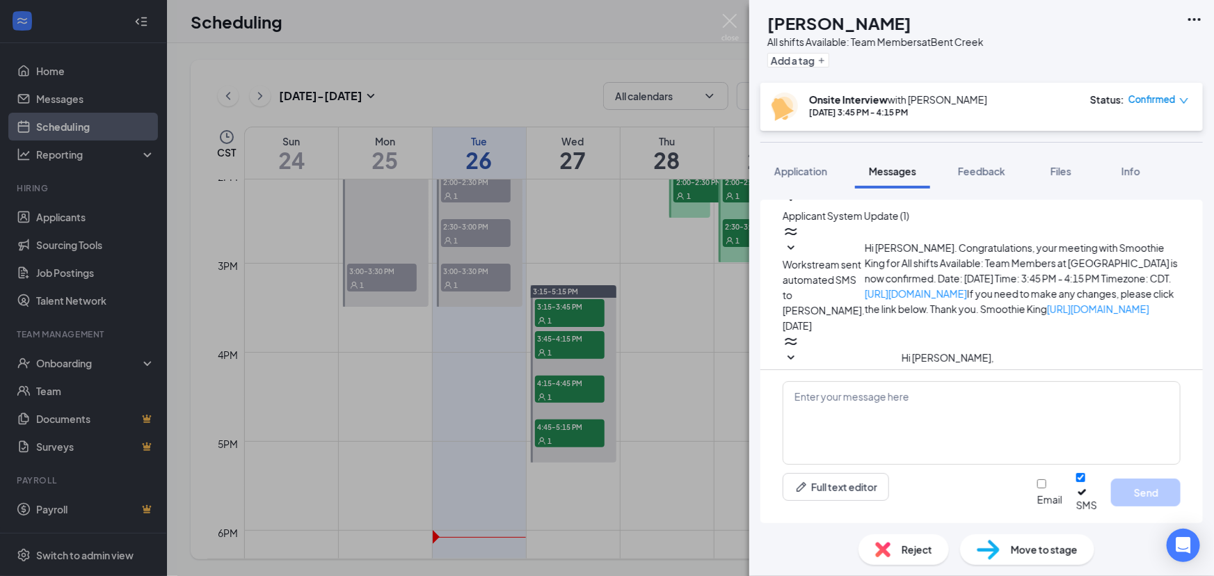
scroll to position [417, 0]
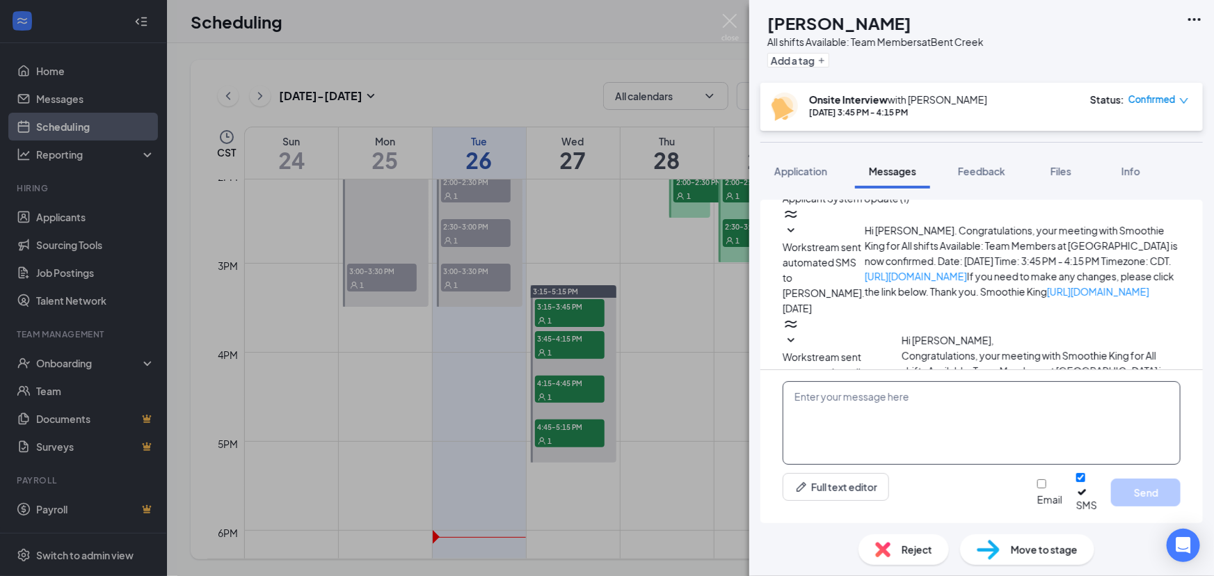
click at [893, 439] on textarea at bounding box center [982, 423] width 398 height 84
paste textarea "Hi, this is Smoothie King. I just wanted to confirm your interview for tomorrow…"
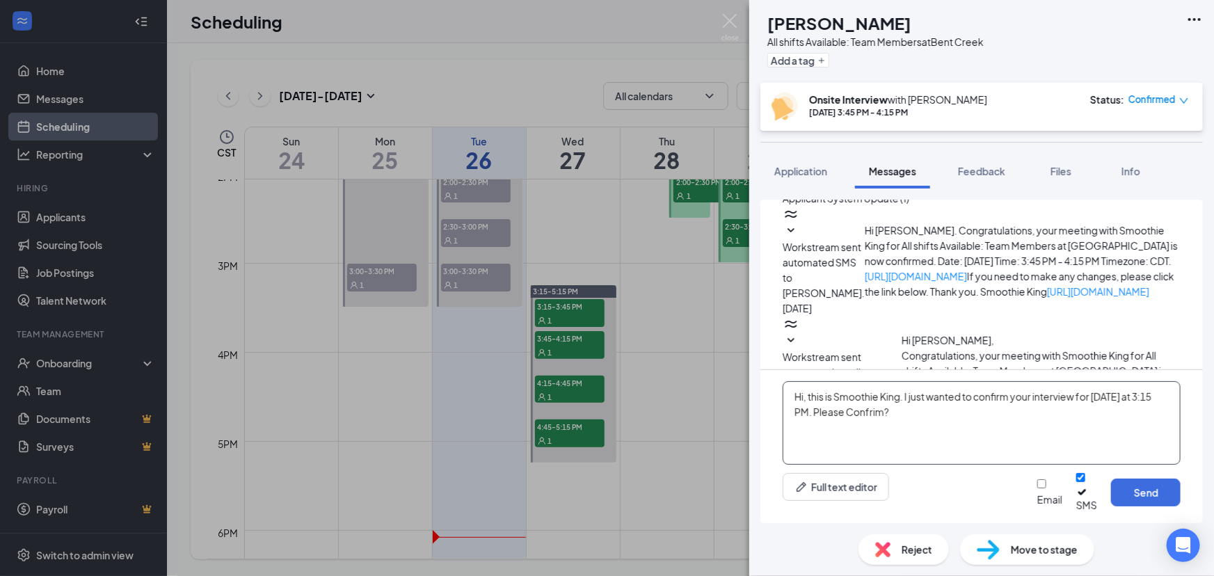
click at [810, 425] on textarea "Hi, this is Smoothie King. I just wanted to confirm your interview for tomorrow…" at bounding box center [982, 423] width 398 height 84
type textarea "Hi, this is Smoothie King. I just wanted to confirm your interview for tomorrow…"
click at [1148, 500] on button "Send" at bounding box center [1146, 493] width 70 height 28
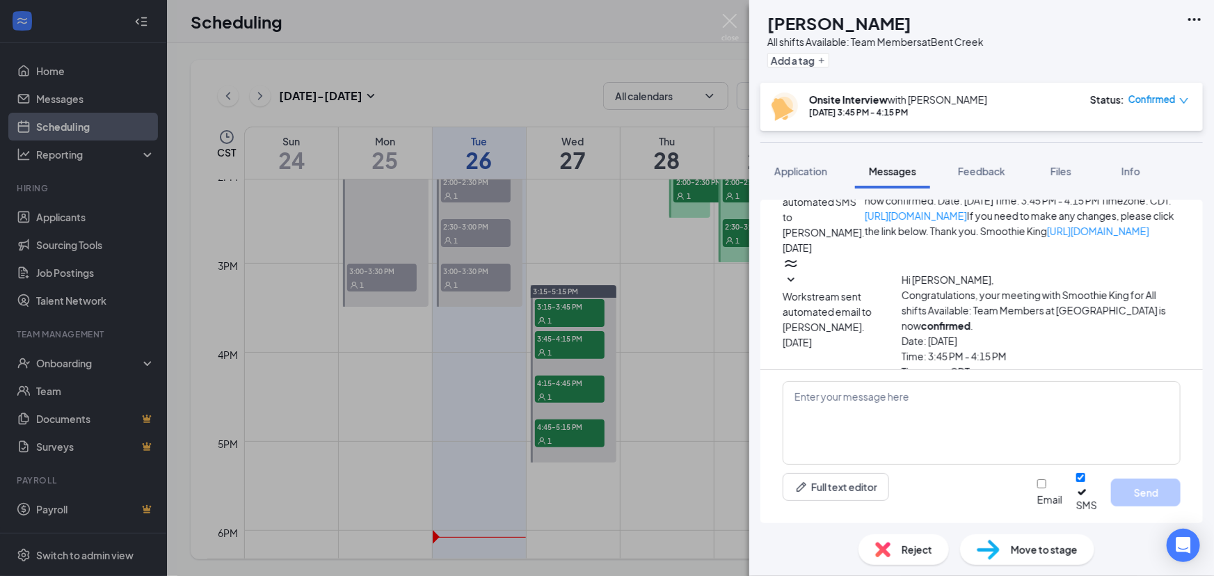
scroll to position [525, 0]
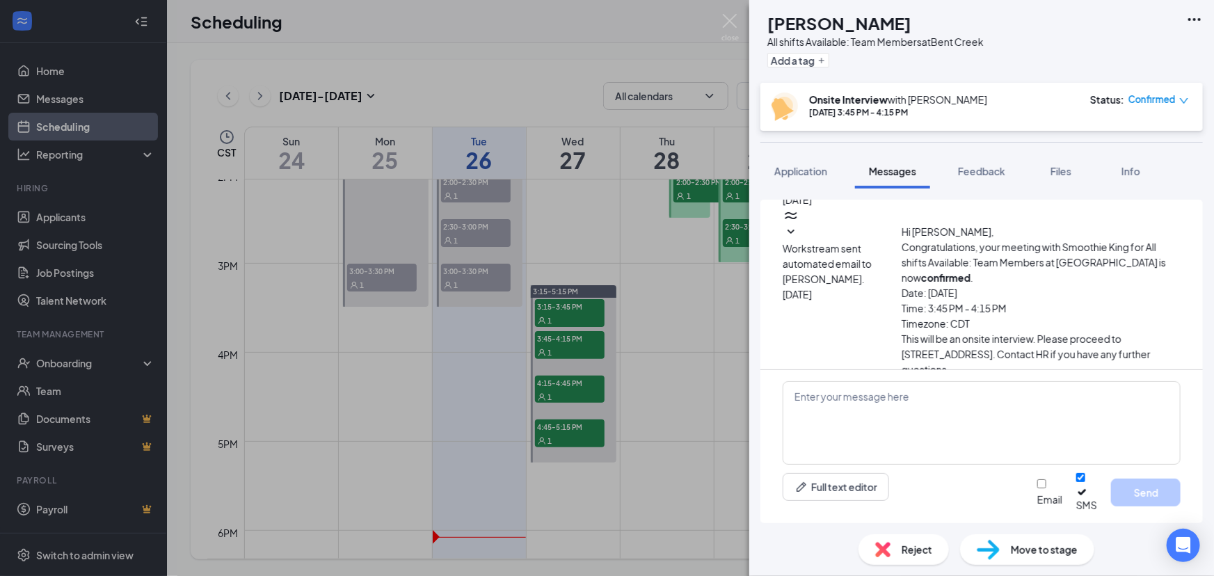
click at [702, 369] on div "SD Samira Debro All shifts Available: Team Members at Bent Creek Add a tag Onsi…" at bounding box center [607, 288] width 1214 height 576
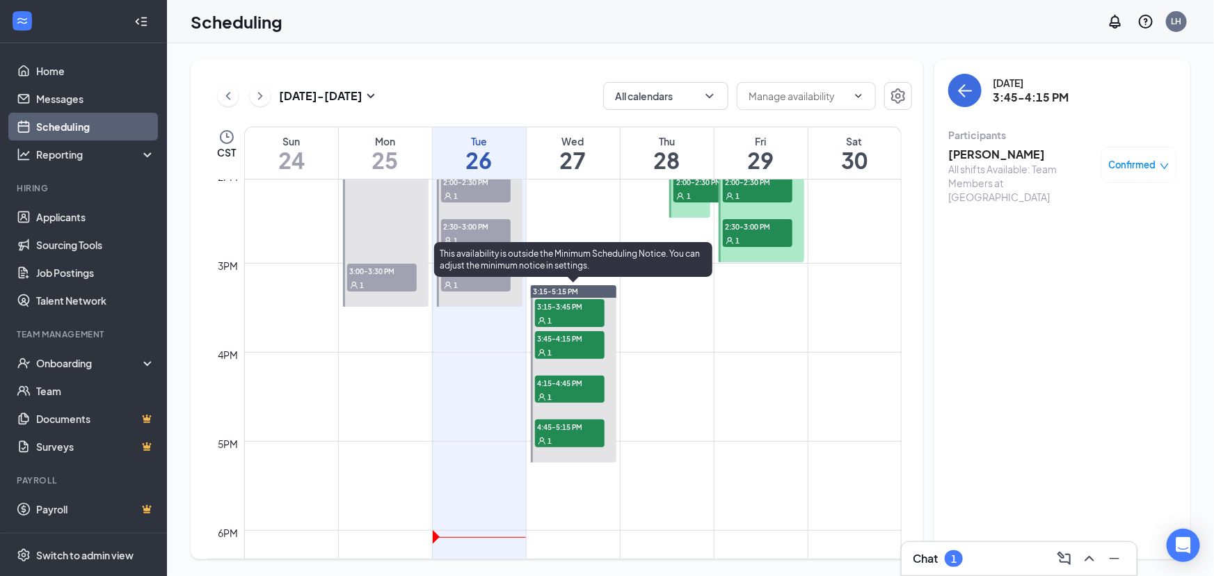
click at [576, 389] on span "4:15-4:45 PM" at bounding box center [570, 383] width 70 height 14
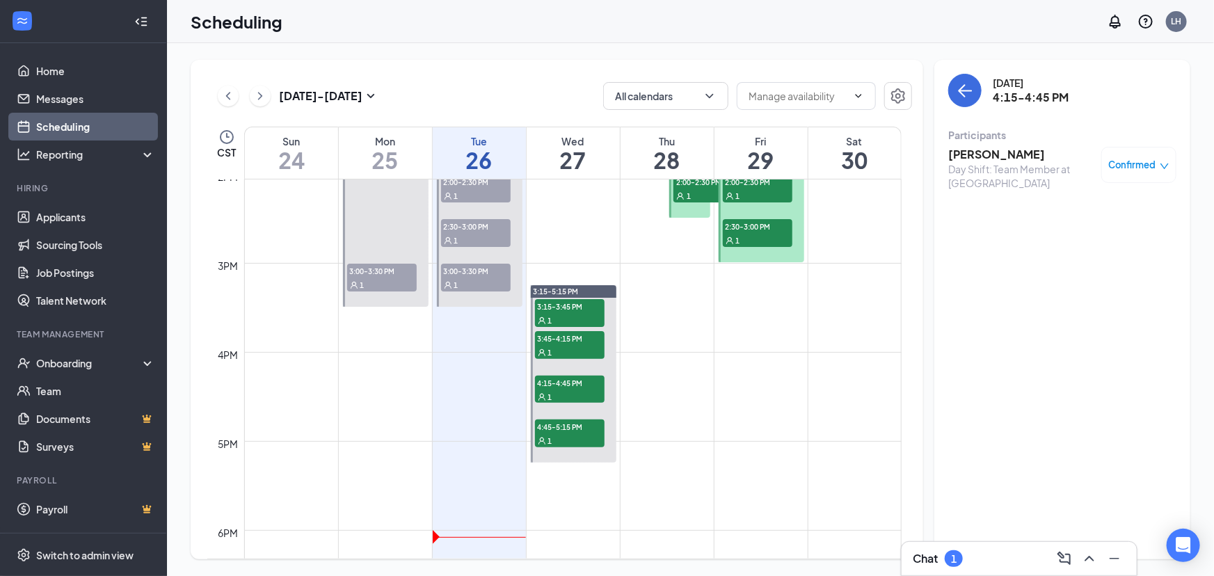
click at [1009, 160] on h3 "[PERSON_NAME]" at bounding box center [1022, 154] width 146 height 15
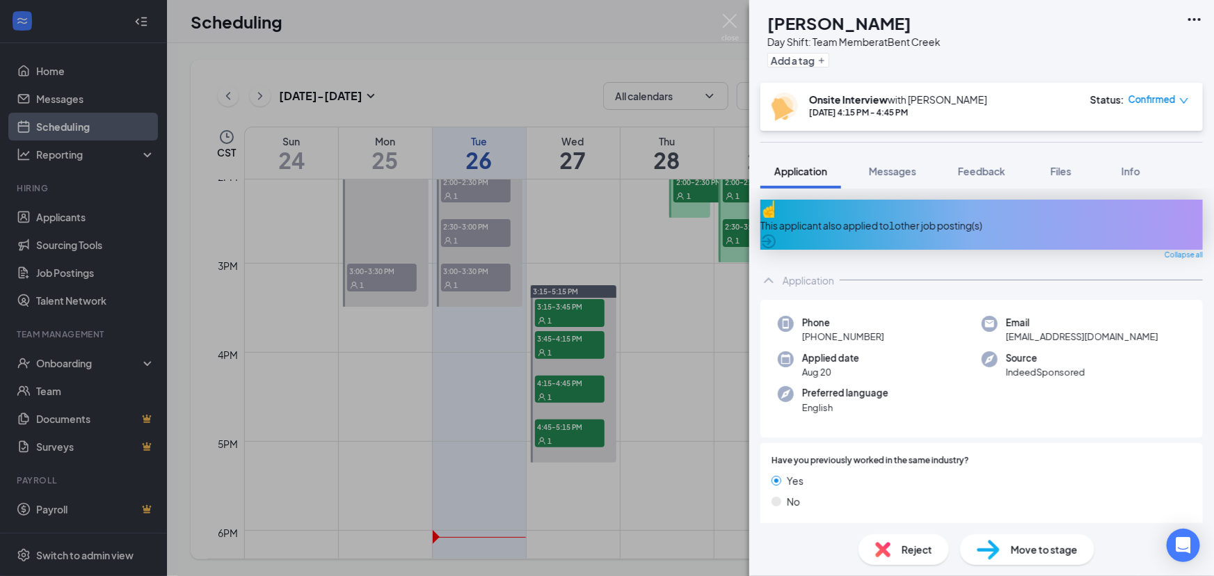
drag, startPoint x: 881, startPoint y: 163, endPoint x: 870, endPoint y: 195, distance: 33.9
click at [882, 162] on button "Messages" at bounding box center [892, 171] width 75 height 35
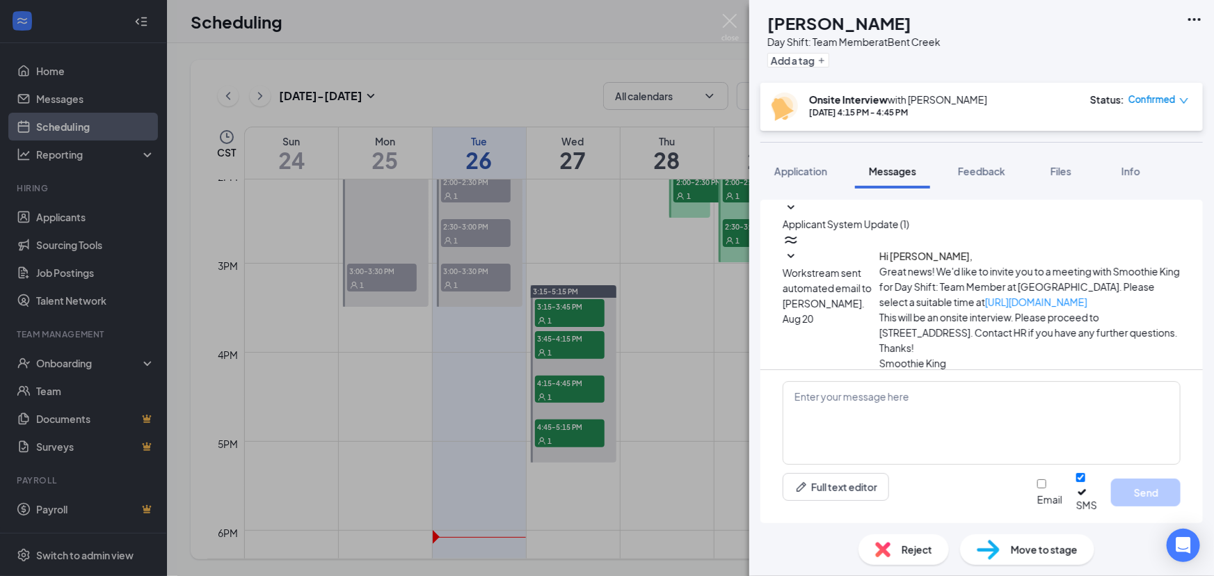
scroll to position [385, 0]
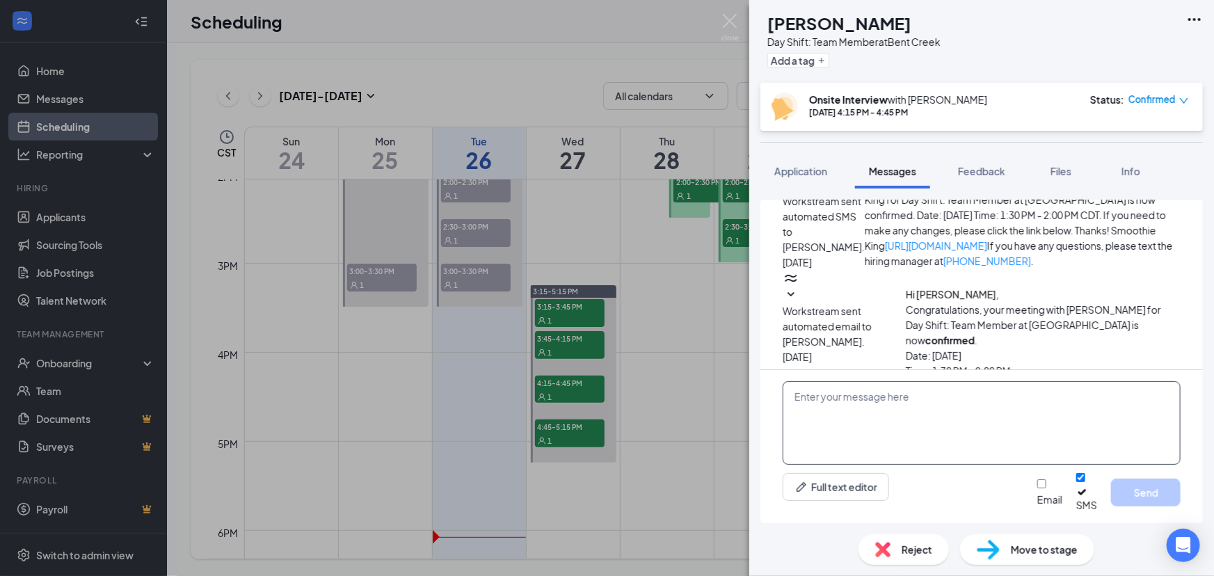
click at [884, 429] on textarea at bounding box center [982, 423] width 398 height 84
paste textarea "Hi, this is Smoothie King. I just wanted to confirm your interview for tomorrow…"
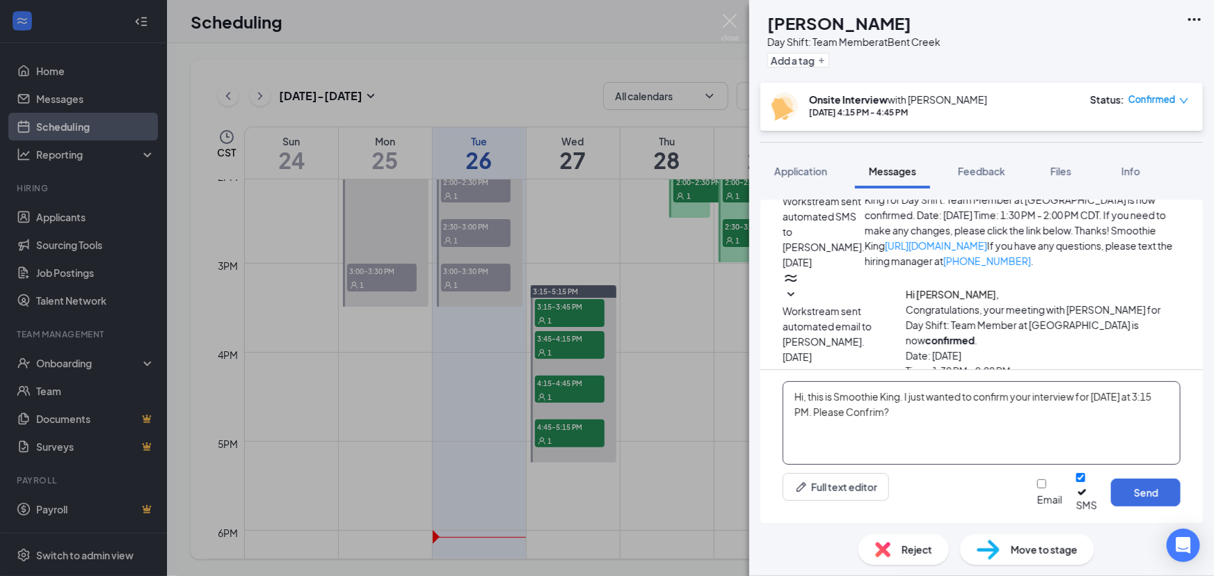
click at [811, 425] on textarea "Hi, this is Smoothie King. I just wanted to confirm your interview for tomorrow…" at bounding box center [982, 423] width 398 height 84
type textarea "Hi, this is Smoothie King. I just wanted to confirm your interview for tomorrow…"
click at [1136, 505] on button "Send" at bounding box center [1146, 493] width 70 height 28
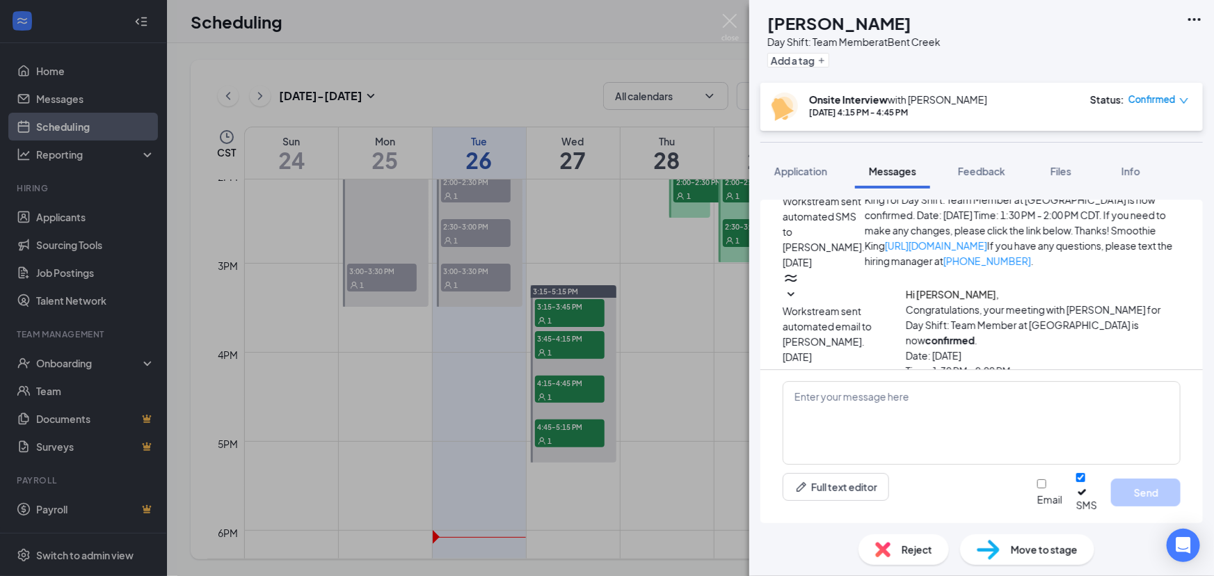
click at [567, 443] on div "CE Chasity Ednesome Day Shift: Team Member at Bent Creek Add a tag Onsite Inter…" at bounding box center [607, 288] width 1214 height 576
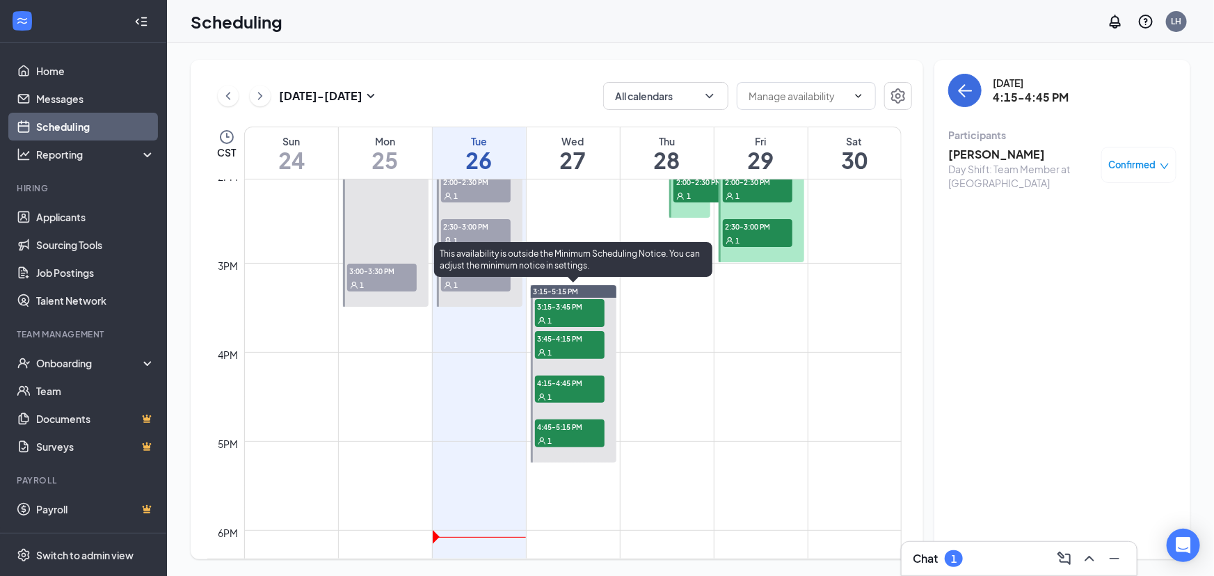
click at [577, 433] on span "4:45-5:15 PM" at bounding box center [570, 427] width 70 height 14
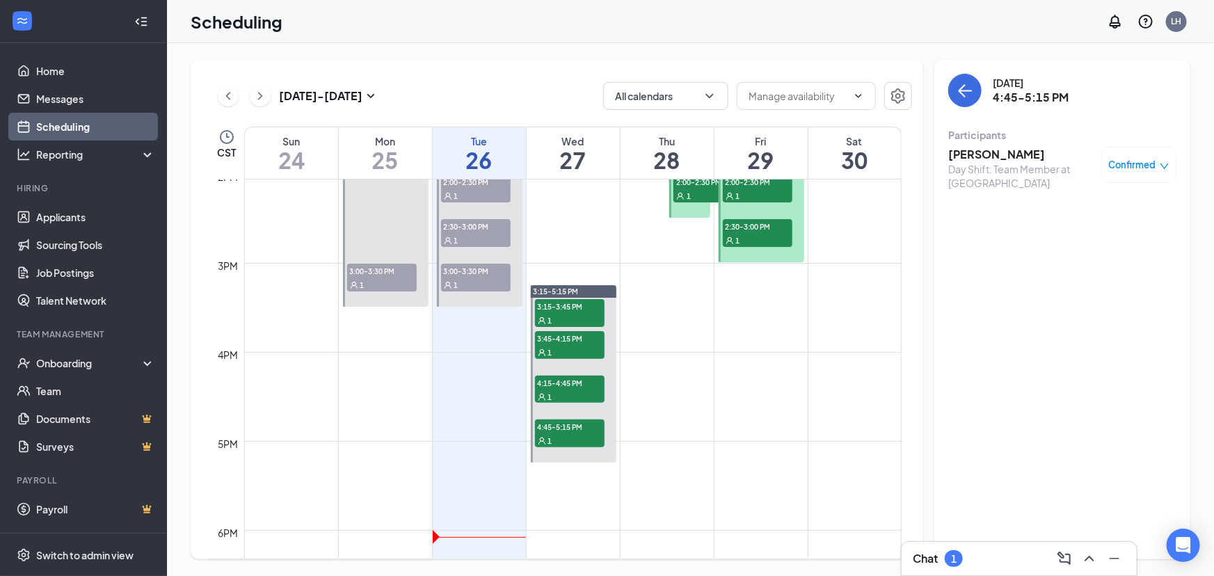
click at [969, 161] on h3 "[PERSON_NAME]" at bounding box center [1022, 154] width 146 height 15
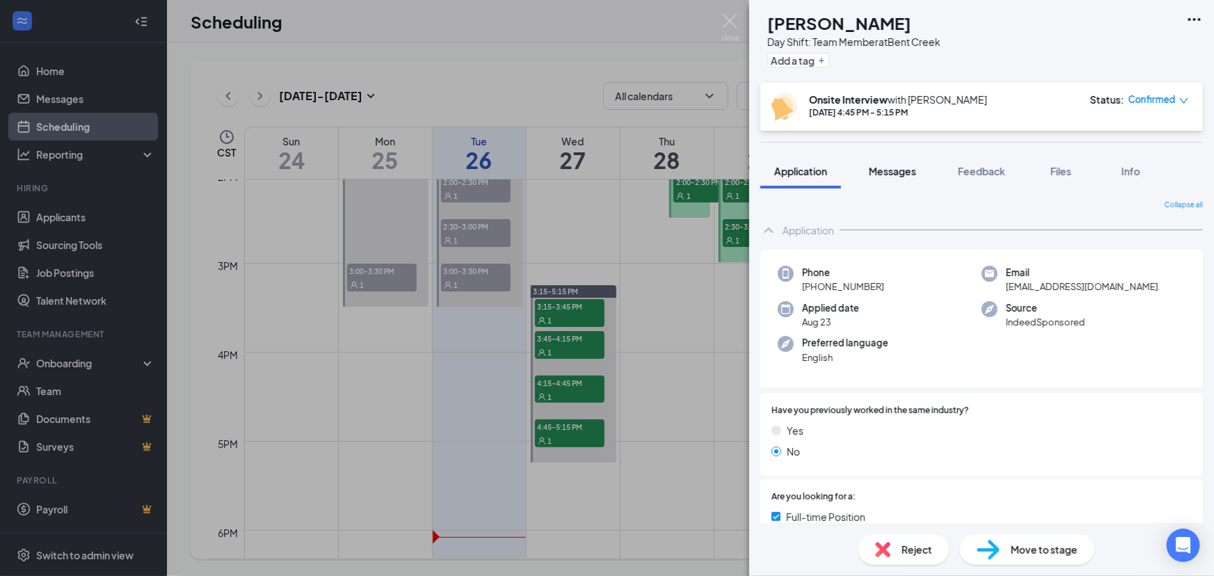
click at [902, 168] on span "Messages" at bounding box center [892, 171] width 47 height 13
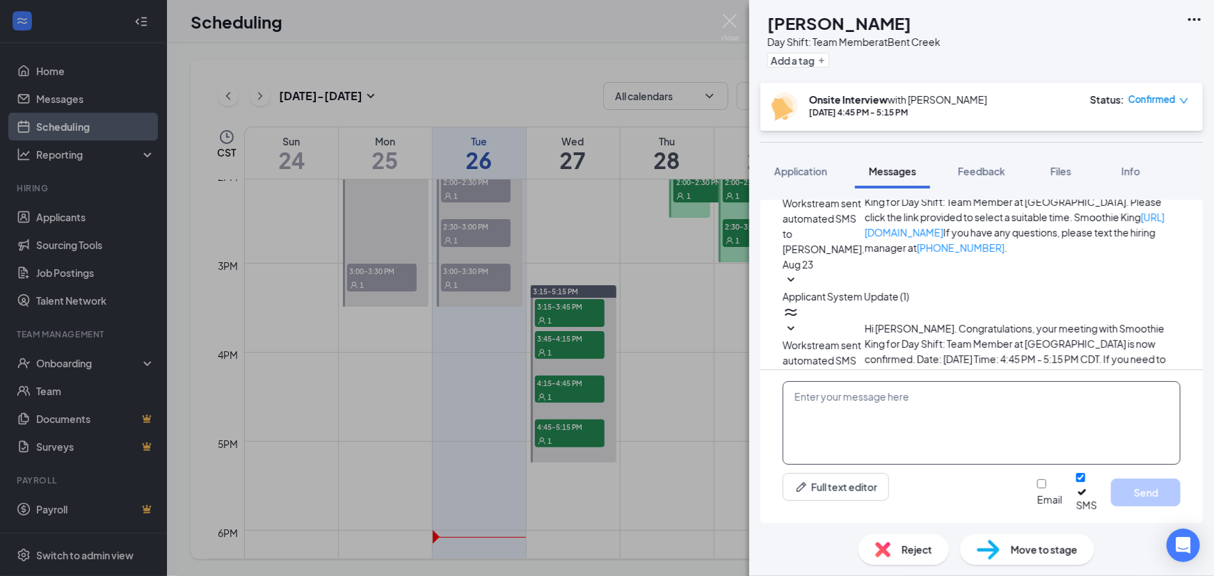
scroll to position [262, 0]
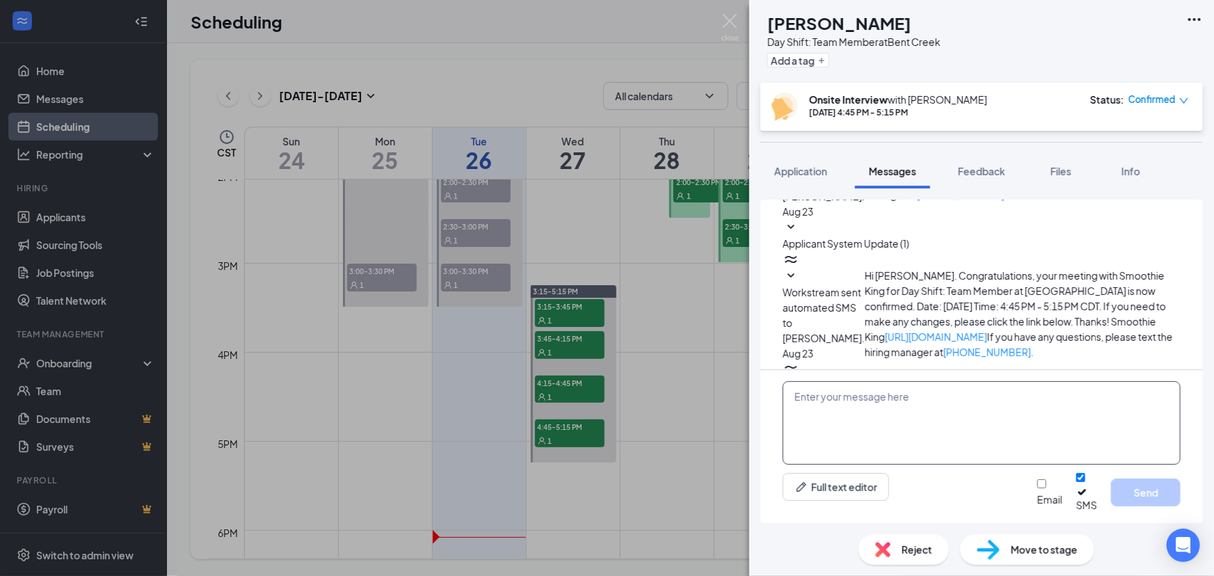
drag, startPoint x: 903, startPoint y: 408, endPoint x: 852, endPoint y: 445, distance: 62.4
paste textarea "Hi, this is Smoothie King. I just wanted to confirm your interview for tomorrow…"
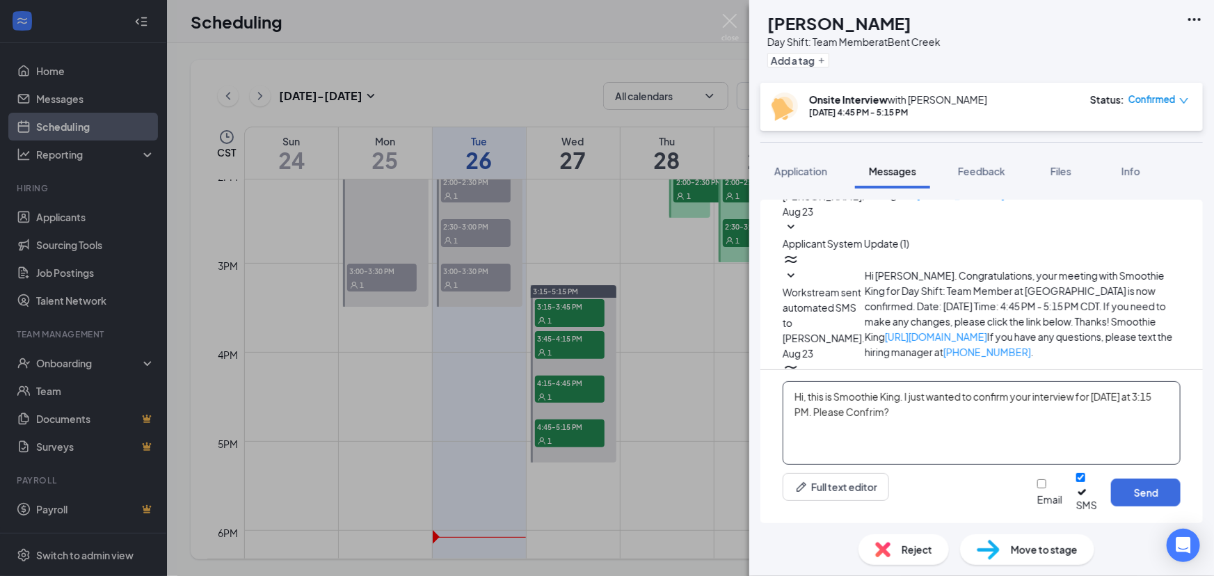
click at [828, 422] on textarea "Hi, this is Smoothie King. I just wanted to confirm your interview for tomorrow…" at bounding box center [982, 423] width 398 height 84
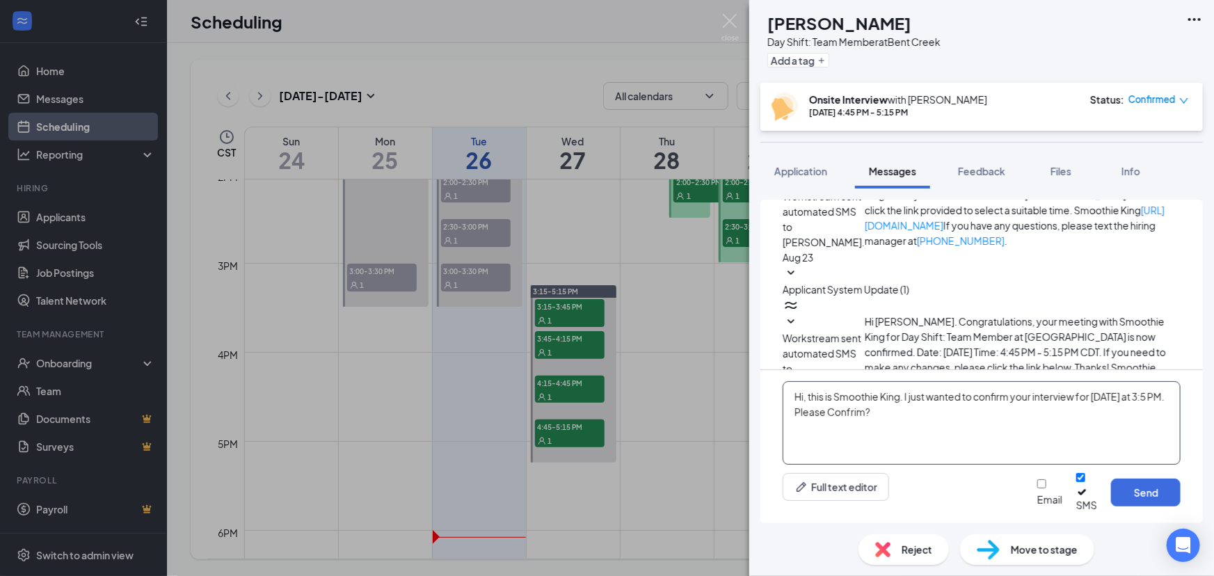
scroll to position [198, 0]
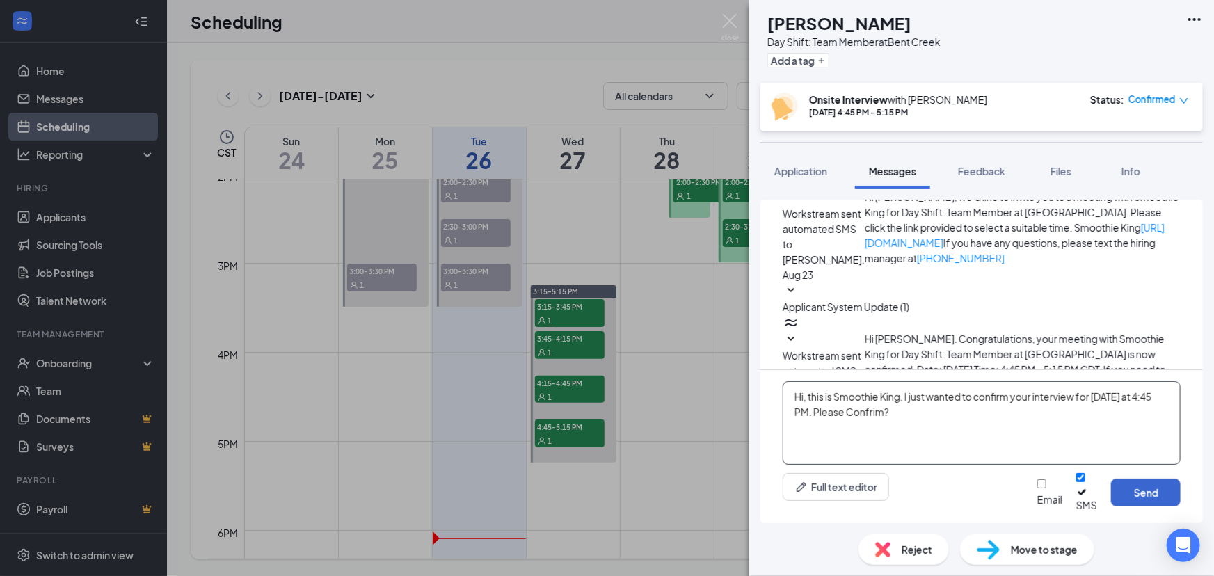
type textarea "Hi, this is Smoothie King. I just wanted to confirm your interview for tomorrow…"
click at [1147, 495] on button "Send" at bounding box center [1146, 493] width 70 height 28
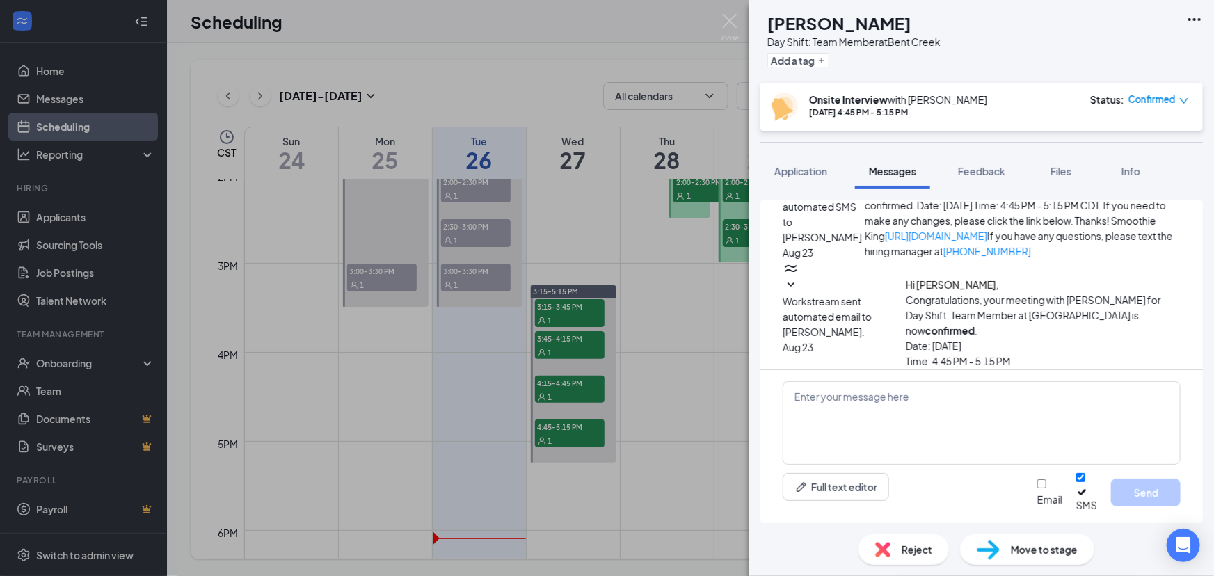
scroll to position [370, 0]
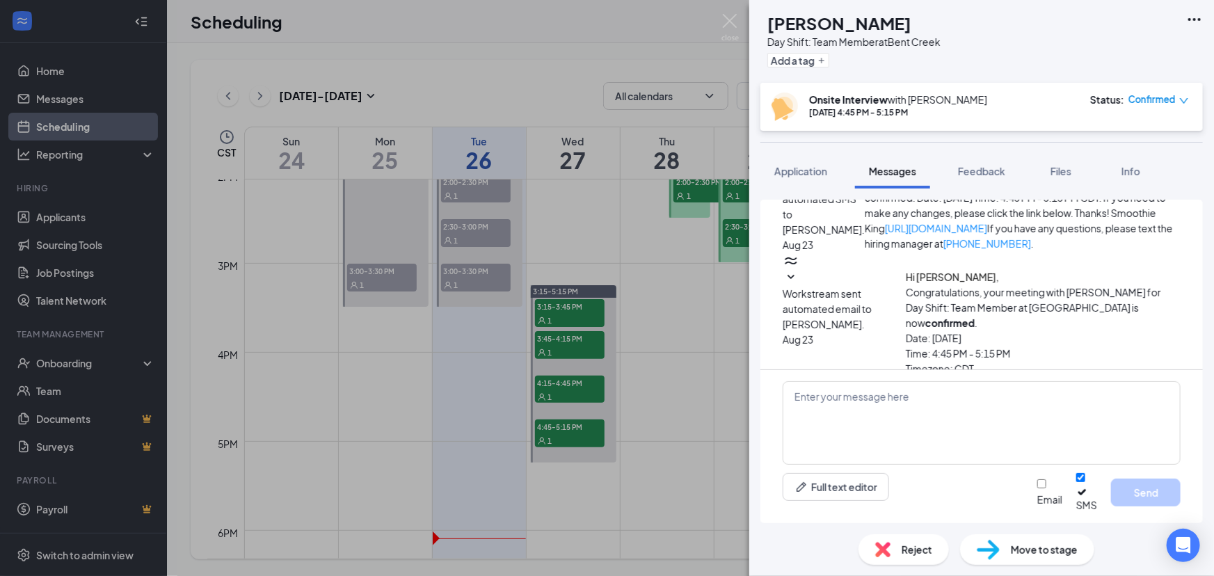
click at [766, 18] on div "JS" at bounding box center [761, 11] width 10 height 14
click at [547, 428] on div "JS Joani Smith Day Shift: Team Member at Bent Creek Add a tag Onsite Interview …" at bounding box center [607, 288] width 1214 height 576
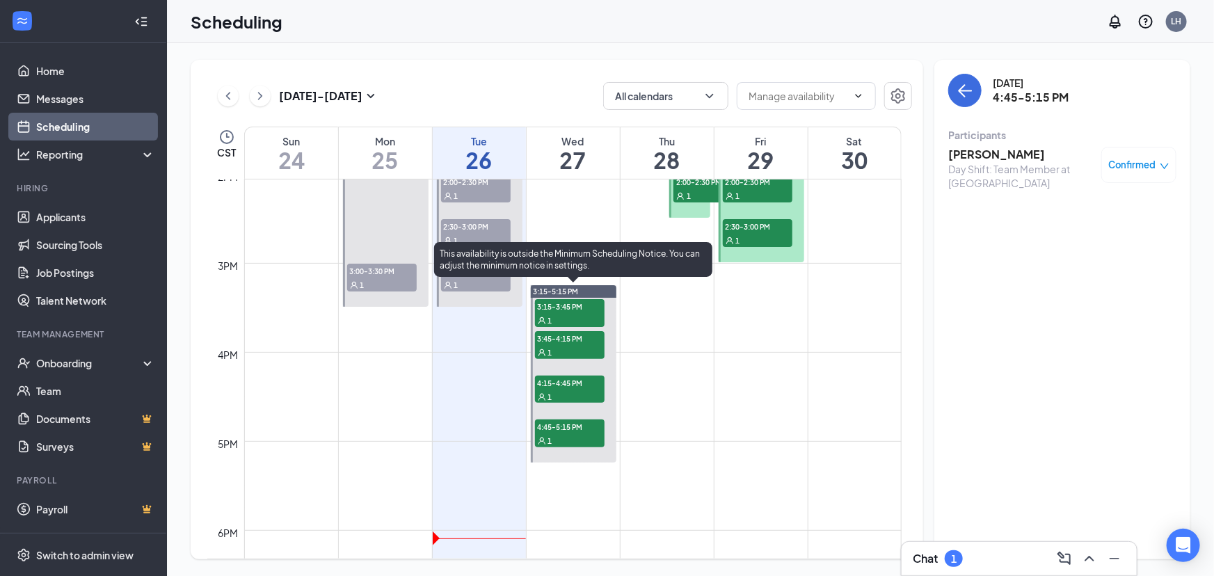
click at [546, 434] on span "4:45-5:15 PM" at bounding box center [570, 427] width 70 height 14
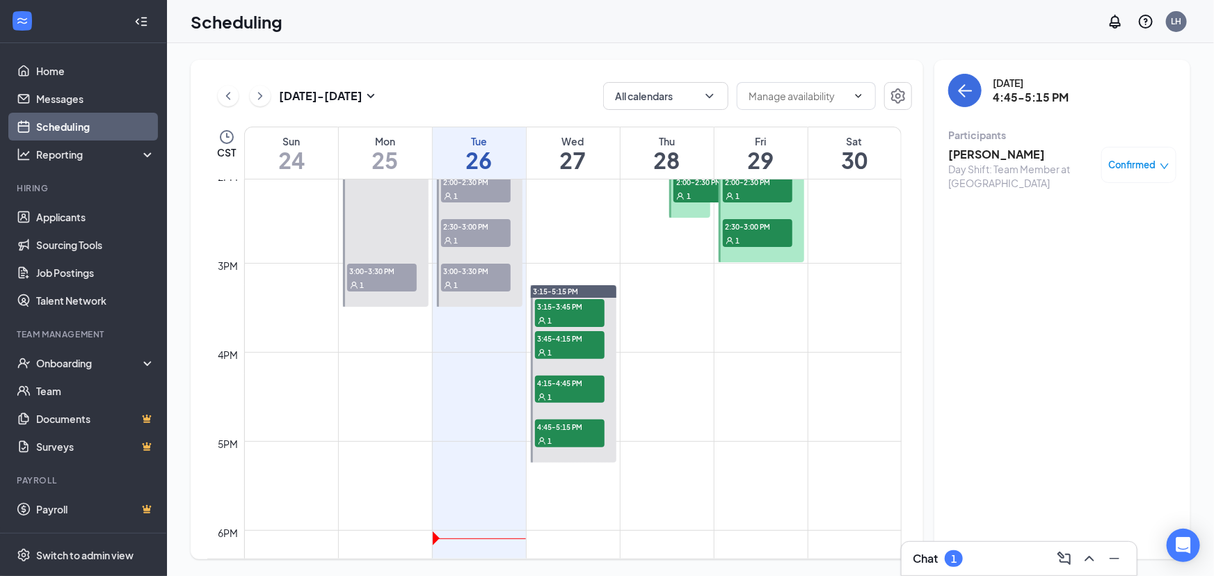
click at [969, 153] on h3 "[PERSON_NAME]" at bounding box center [1022, 154] width 146 height 15
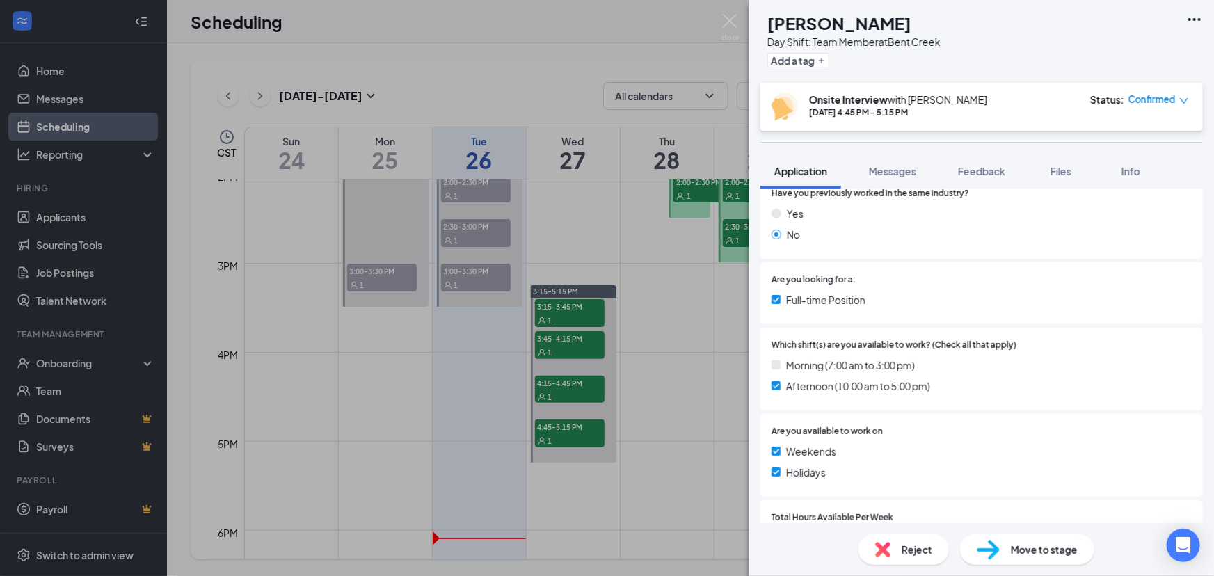
scroll to position [464, 0]
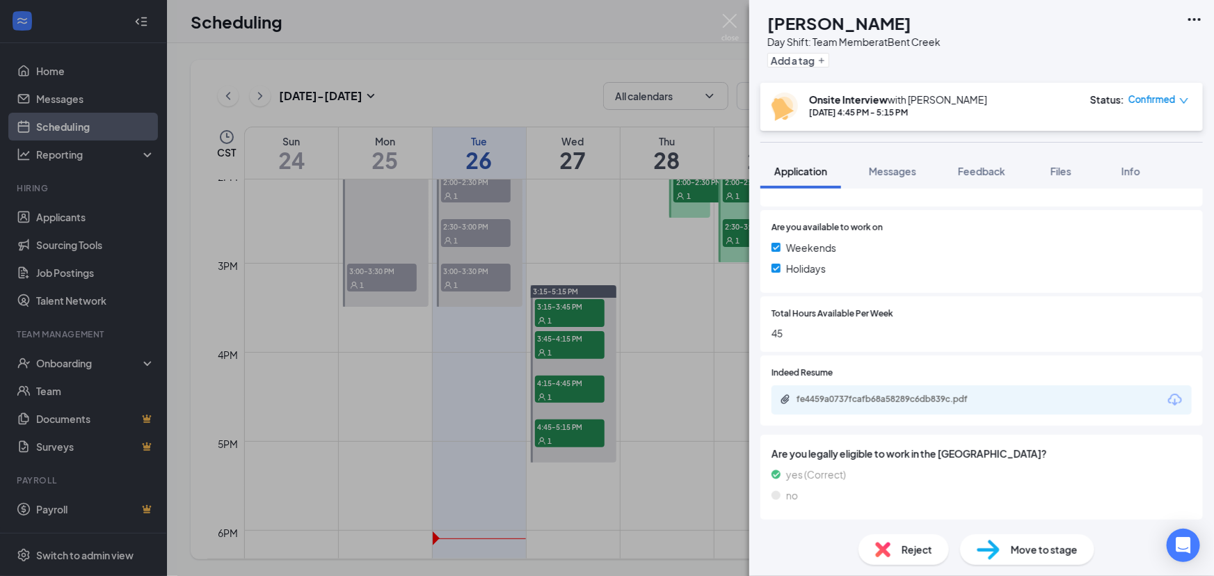
drag, startPoint x: 978, startPoint y: 383, endPoint x: 970, endPoint y: 402, distance: 20.6
click at [977, 386] on div "Indeed Resume fe4459a0737fcafb68a58289c6db839c.pdf" at bounding box center [982, 391] width 420 height 48
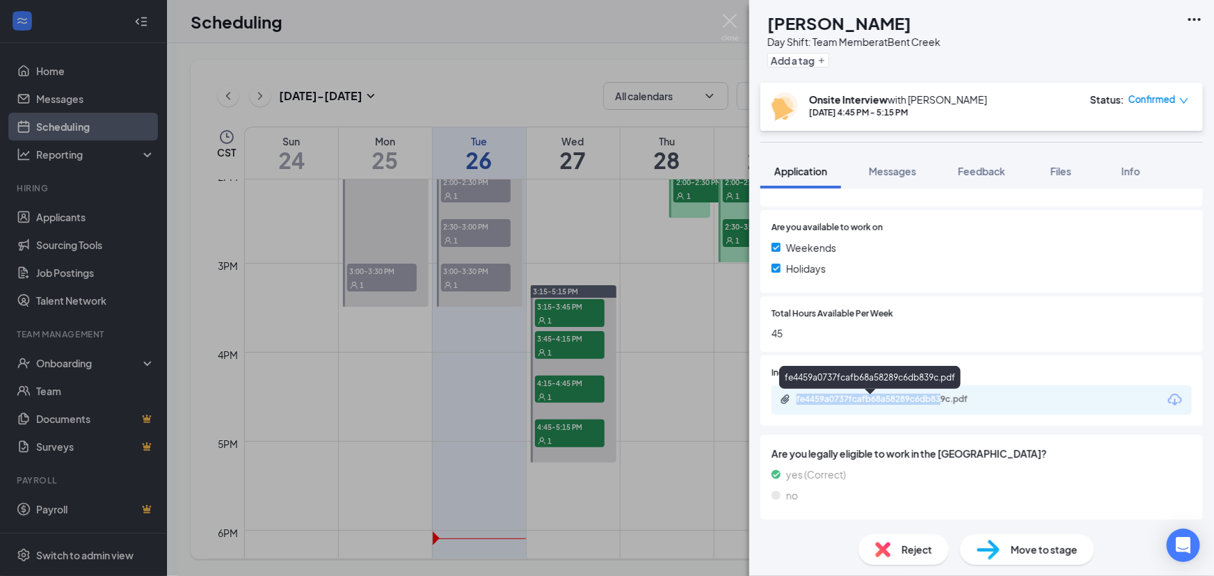
click at [970, 404] on div "fe4459a0737fcafb68a58289c6db839c.pdf" at bounding box center [894, 399] width 195 height 11
